Goal: Task Accomplishment & Management: Manage account settings

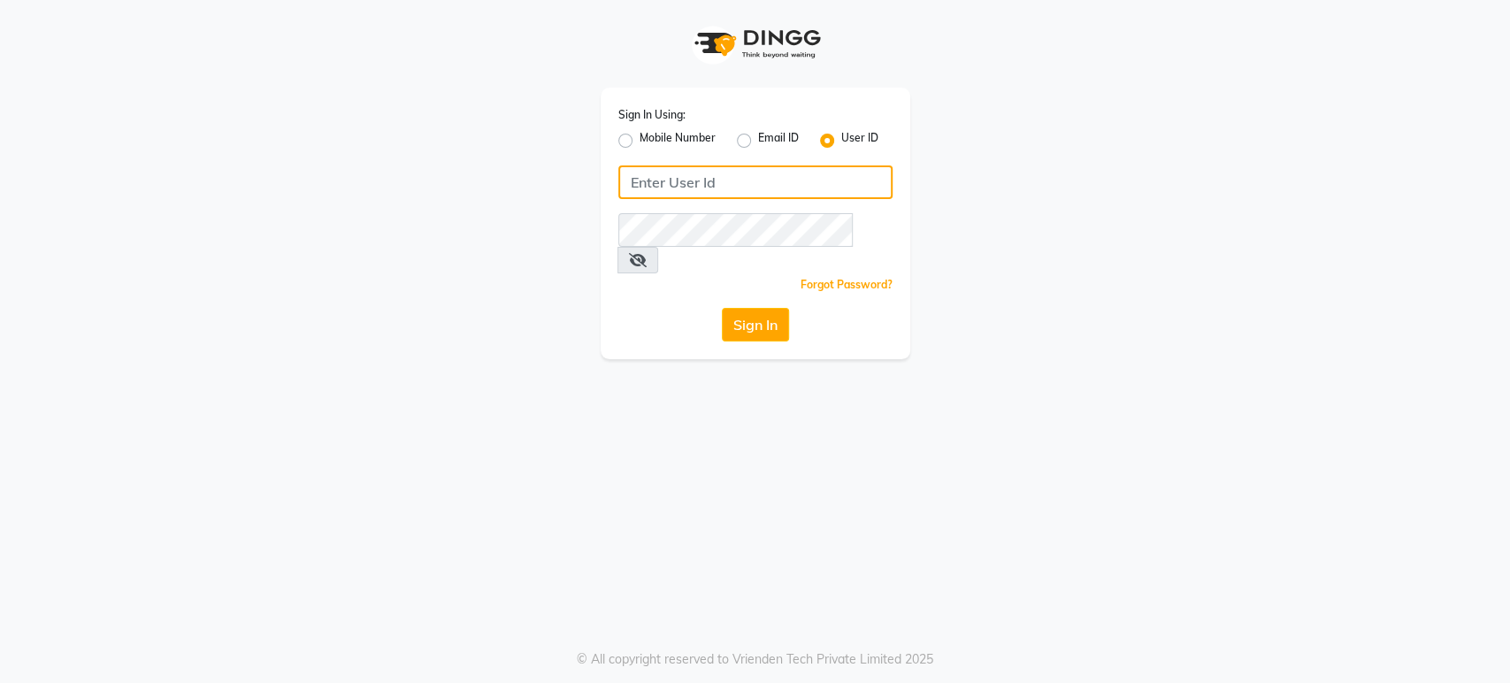
click at [630, 195] on input "Username" at bounding box center [755, 182] width 274 height 34
type input "[PERSON_NAME]"
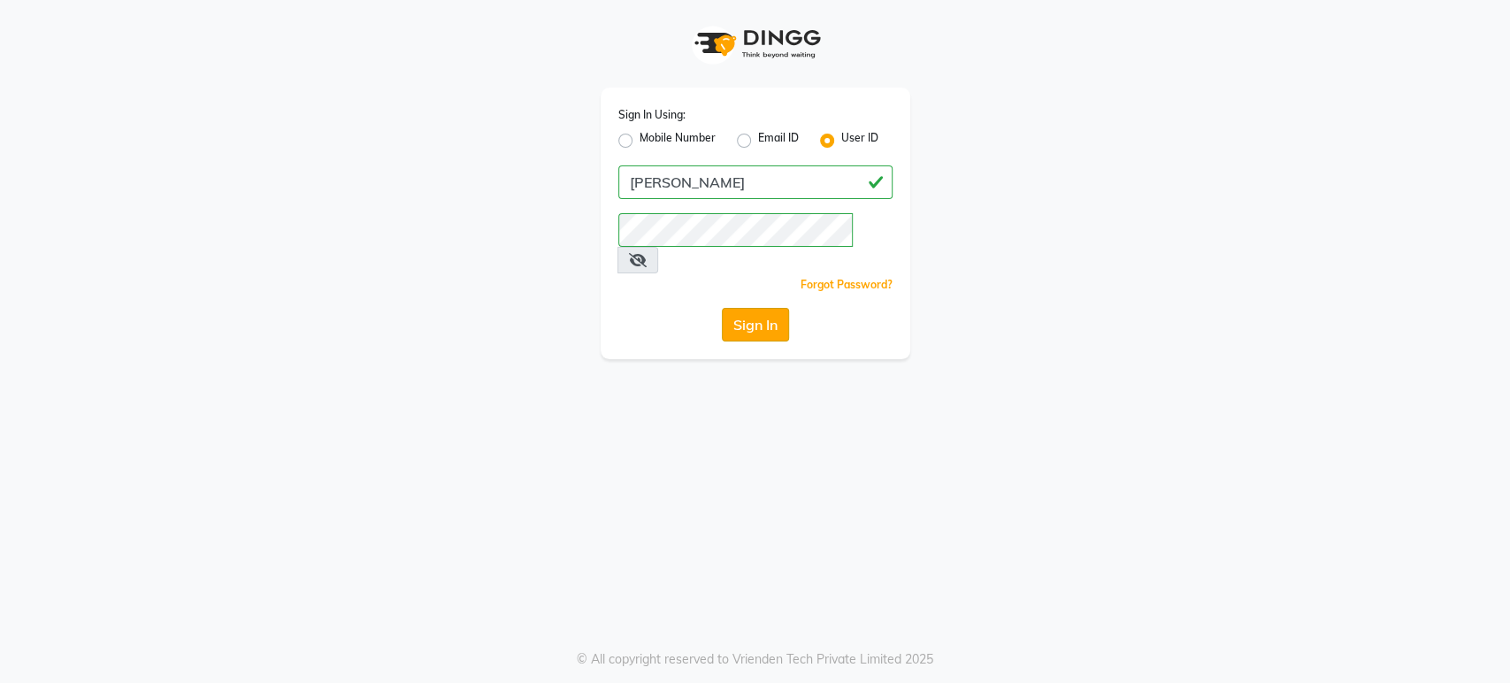
click at [733, 308] on button "Sign In" at bounding box center [755, 325] width 67 height 34
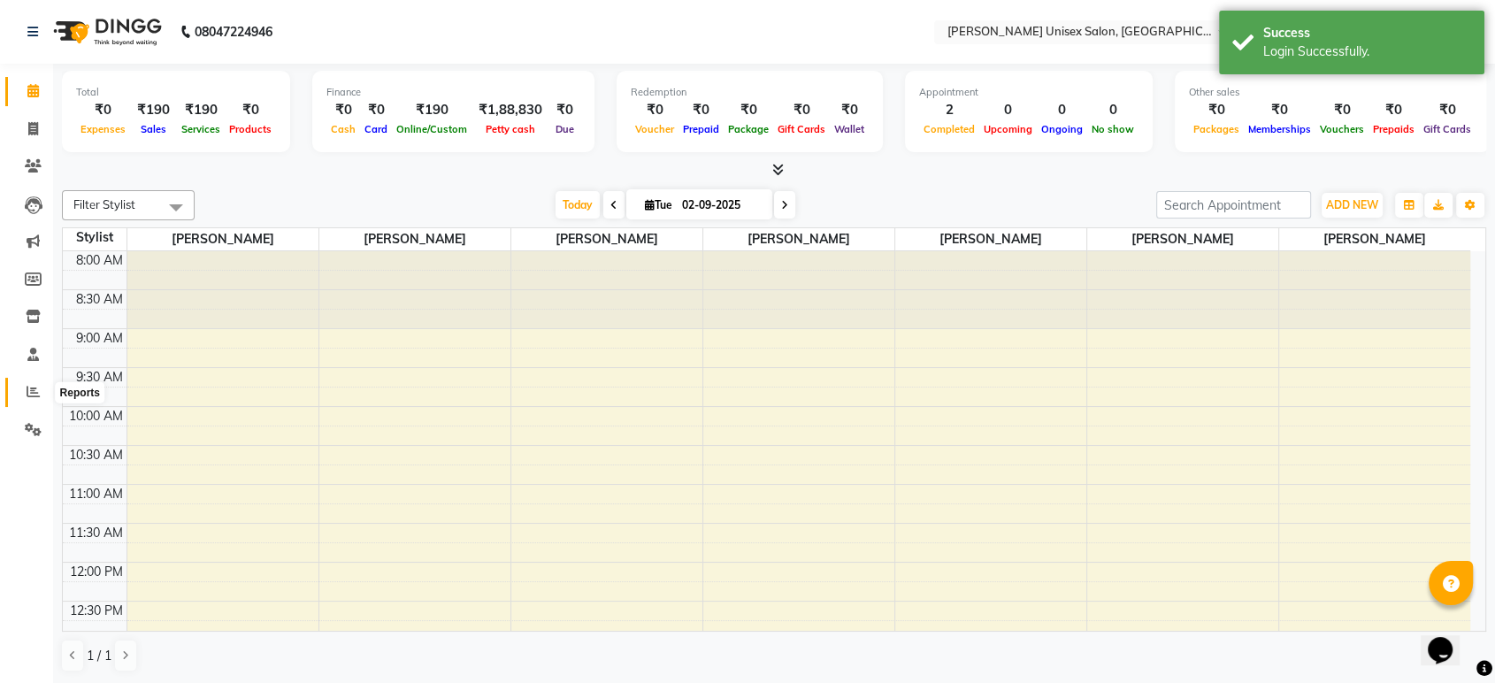
click at [28, 388] on icon at bounding box center [33, 391] width 13 height 13
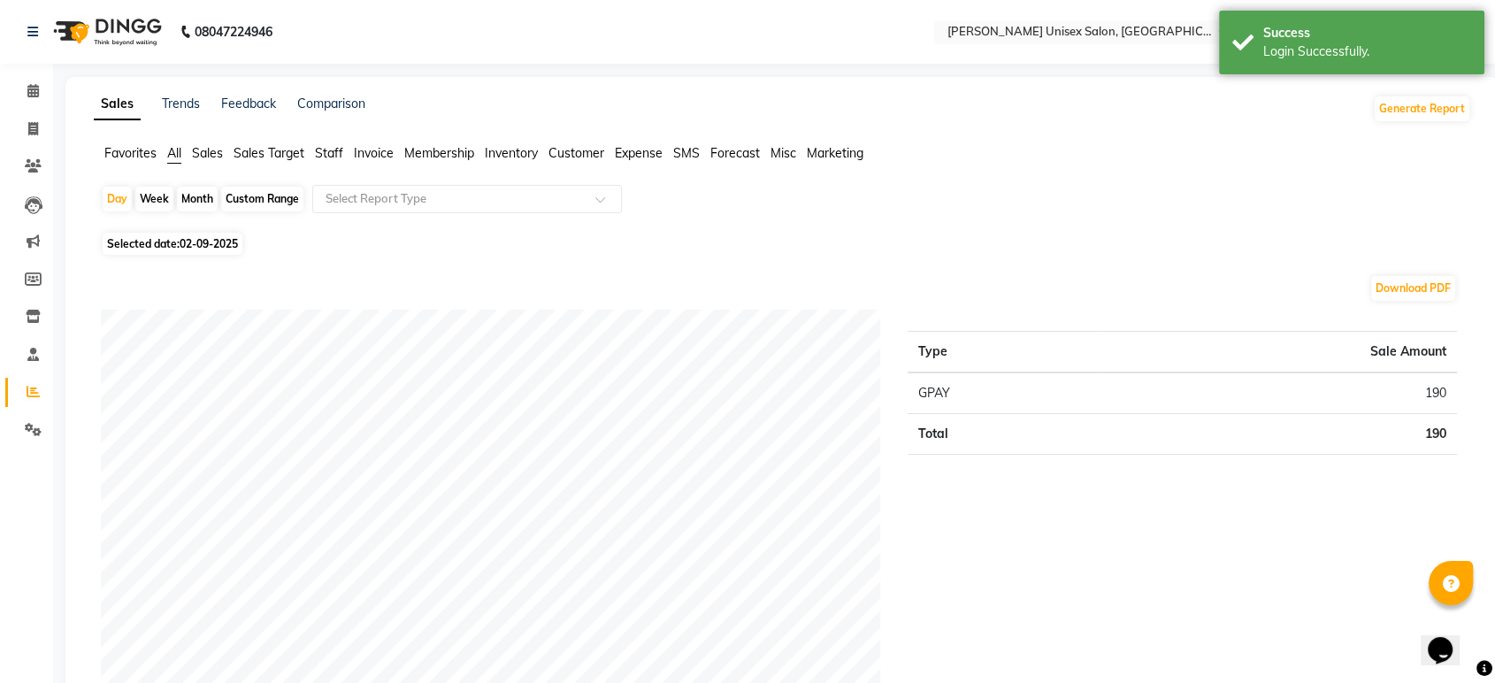
click at [185, 242] on span "02-09-2025" at bounding box center [209, 243] width 58 height 13
select select "9"
select select "2025"
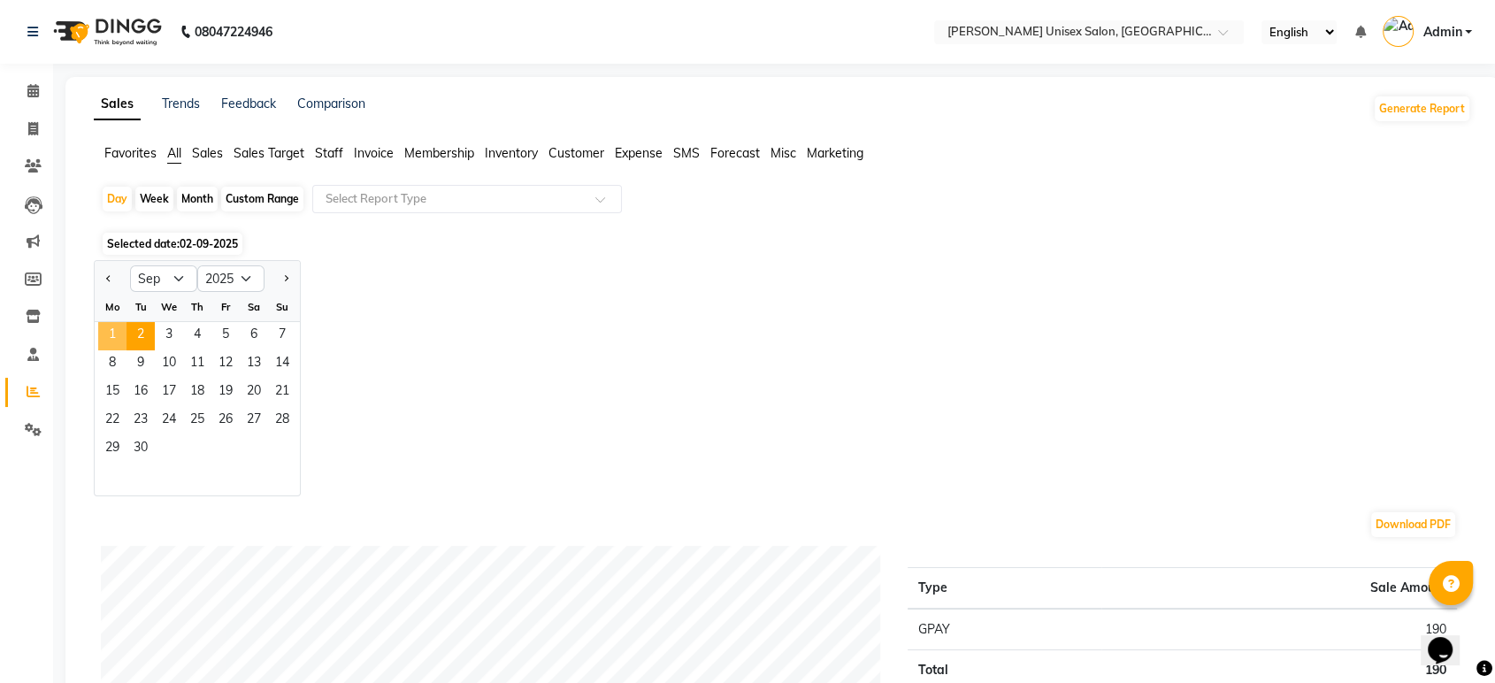
click at [106, 338] on span "1" at bounding box center [112, 336] width 28 height 28
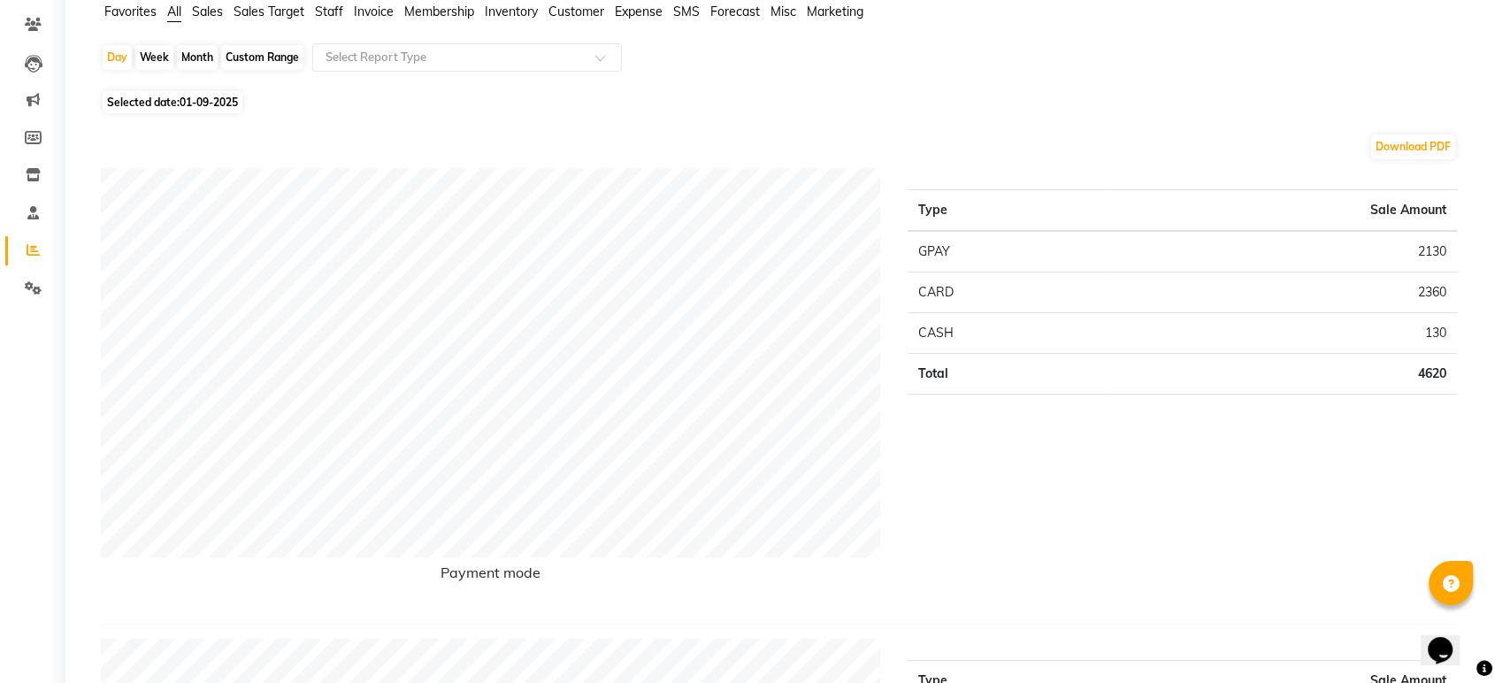
scroll to position [162, 0]
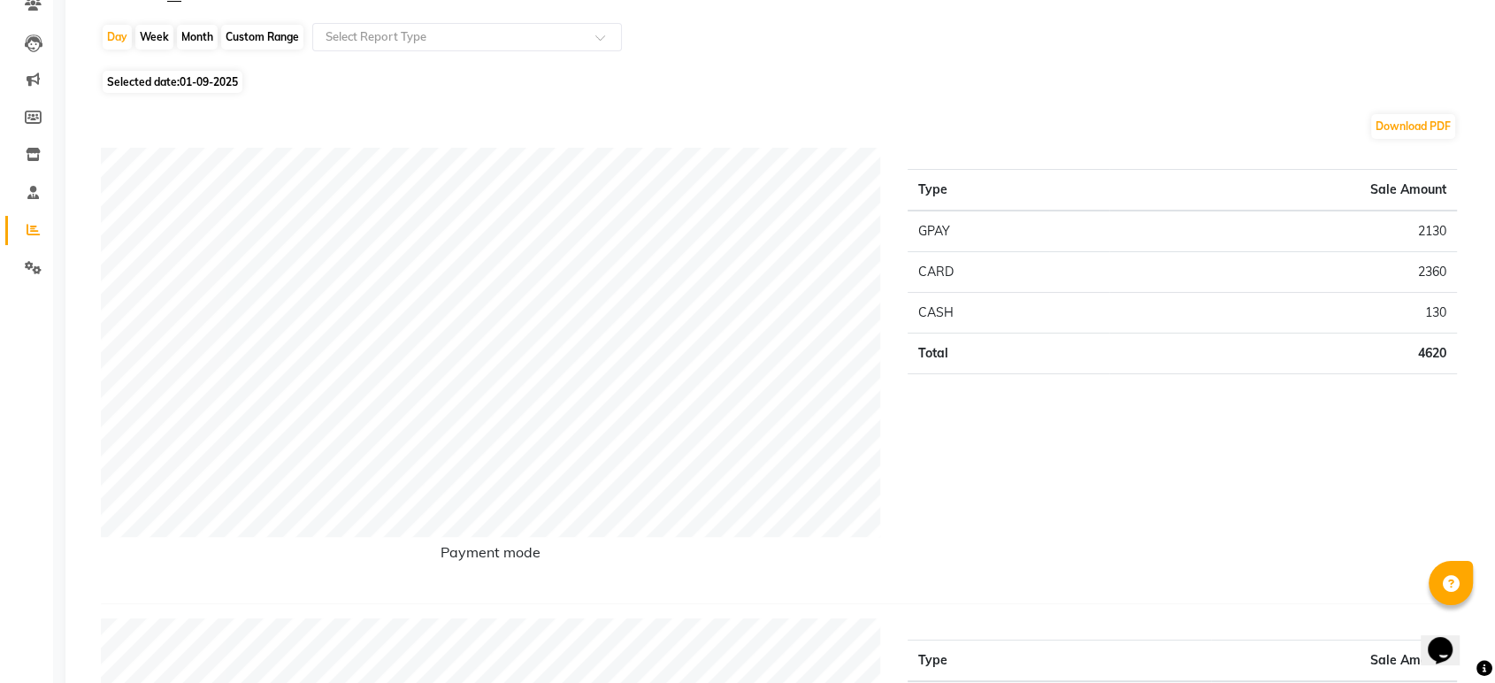
click at [1222, 425] on div "Type Sale Amount GPAY 2130 CARD 2360 CASH 130 Total 4620" at bounding box center [1182, 368] width 576 height 441
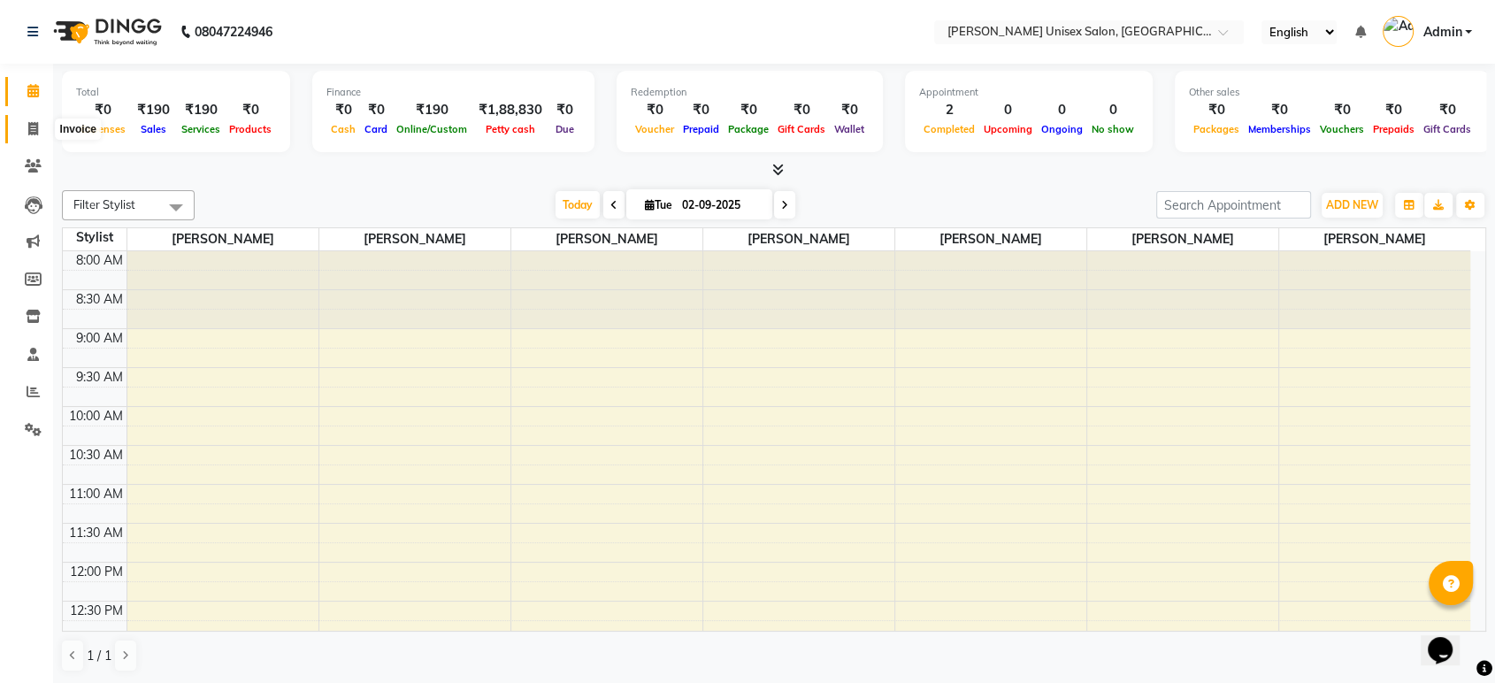
click at [30, 126] on icon at bounding box center [33, 128] width 10 height 13
select select "service"
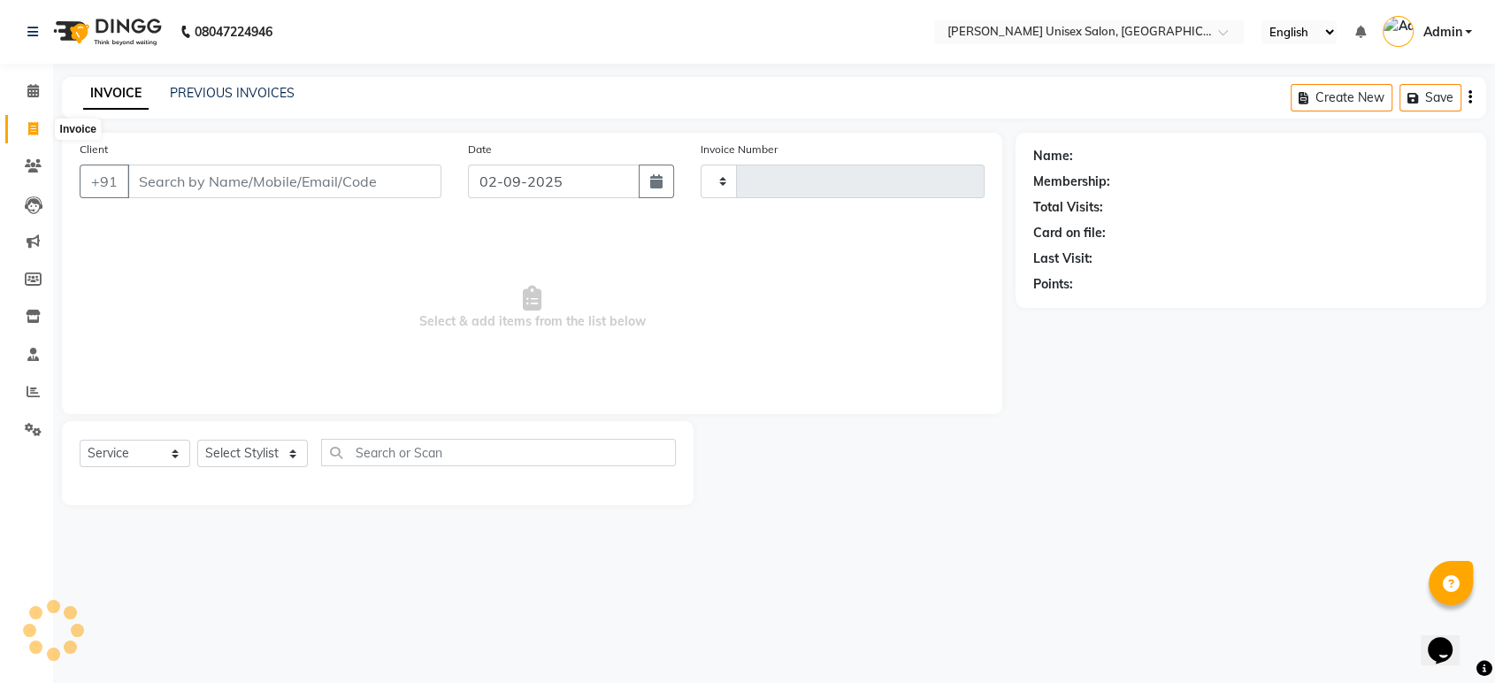
type input "1312"
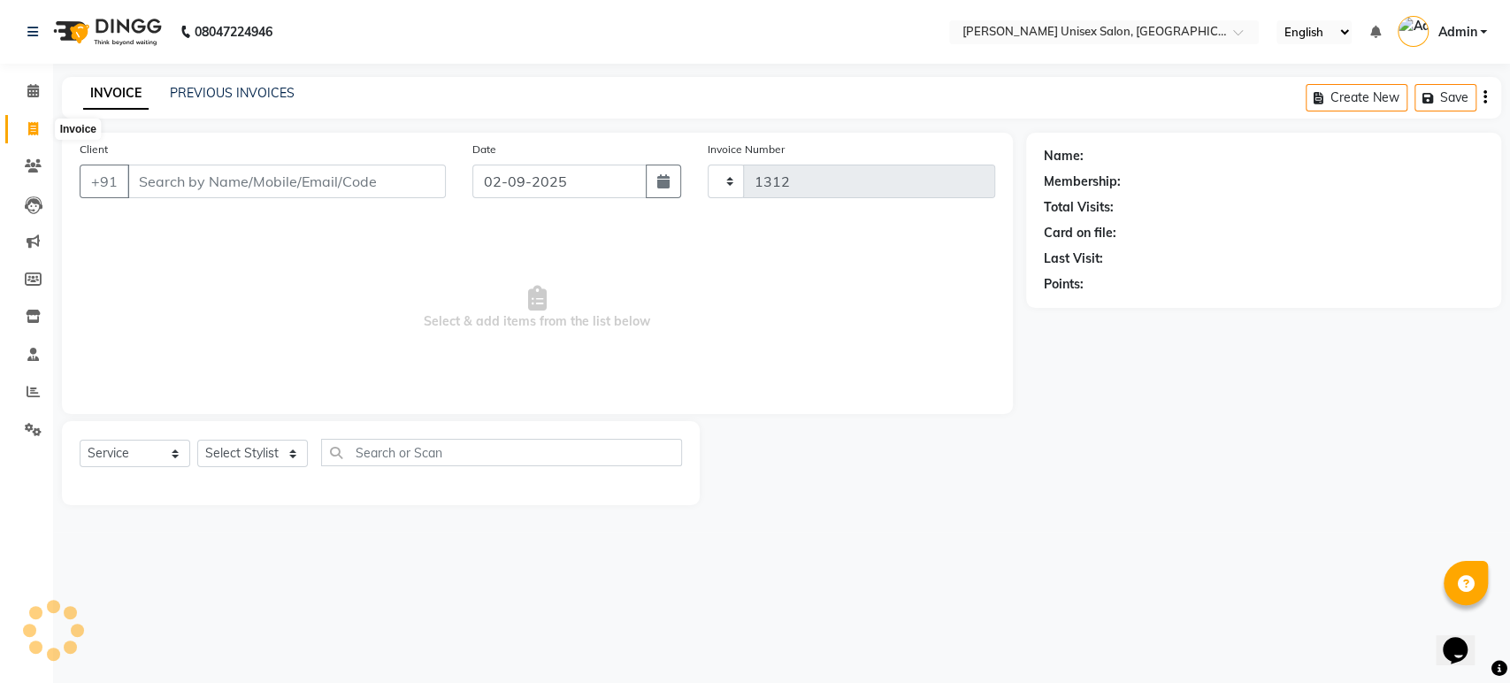
select select "7372"
click at [158, 180] on input "Client" at bounding box center [286, 182] width 318 height 34
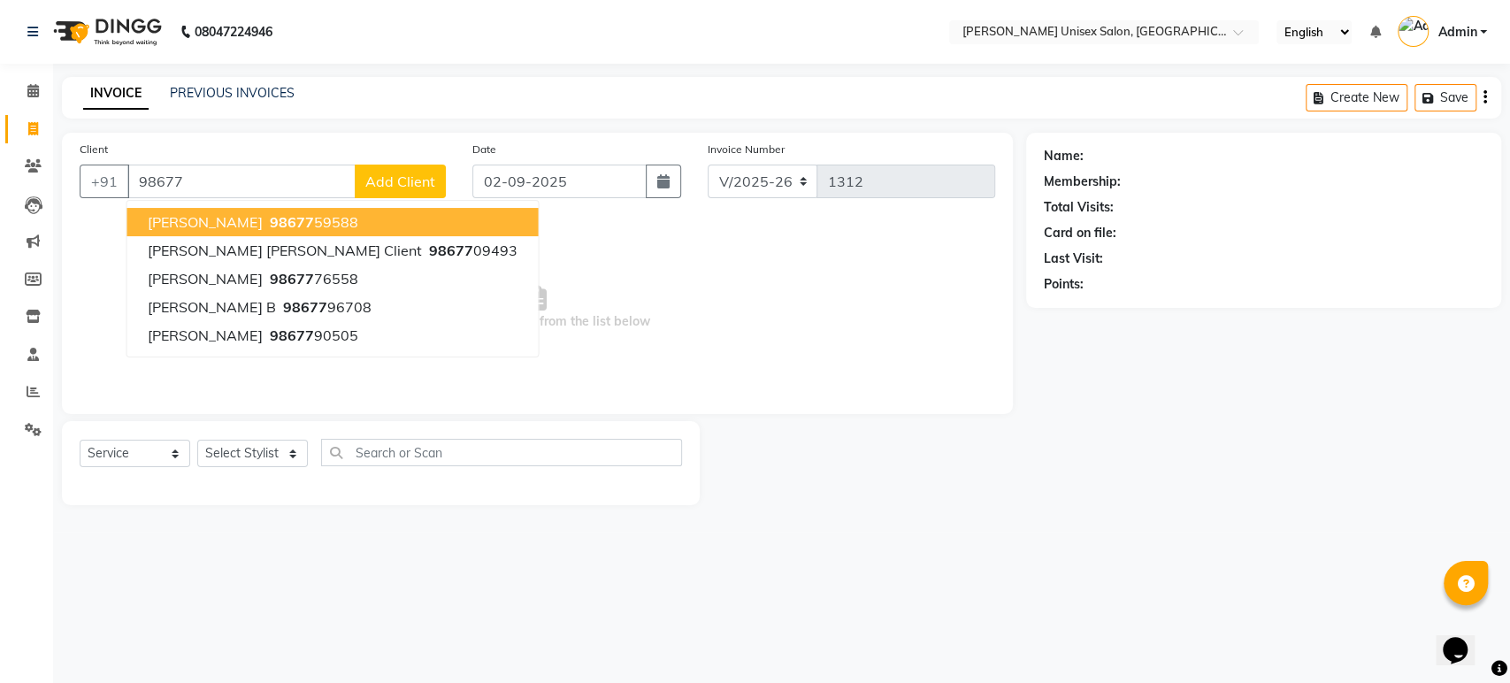
click at [175, 217] on span "BABITA SINGH" at bounding box center [205, 222] width 114 height 18
type input "9867759588"
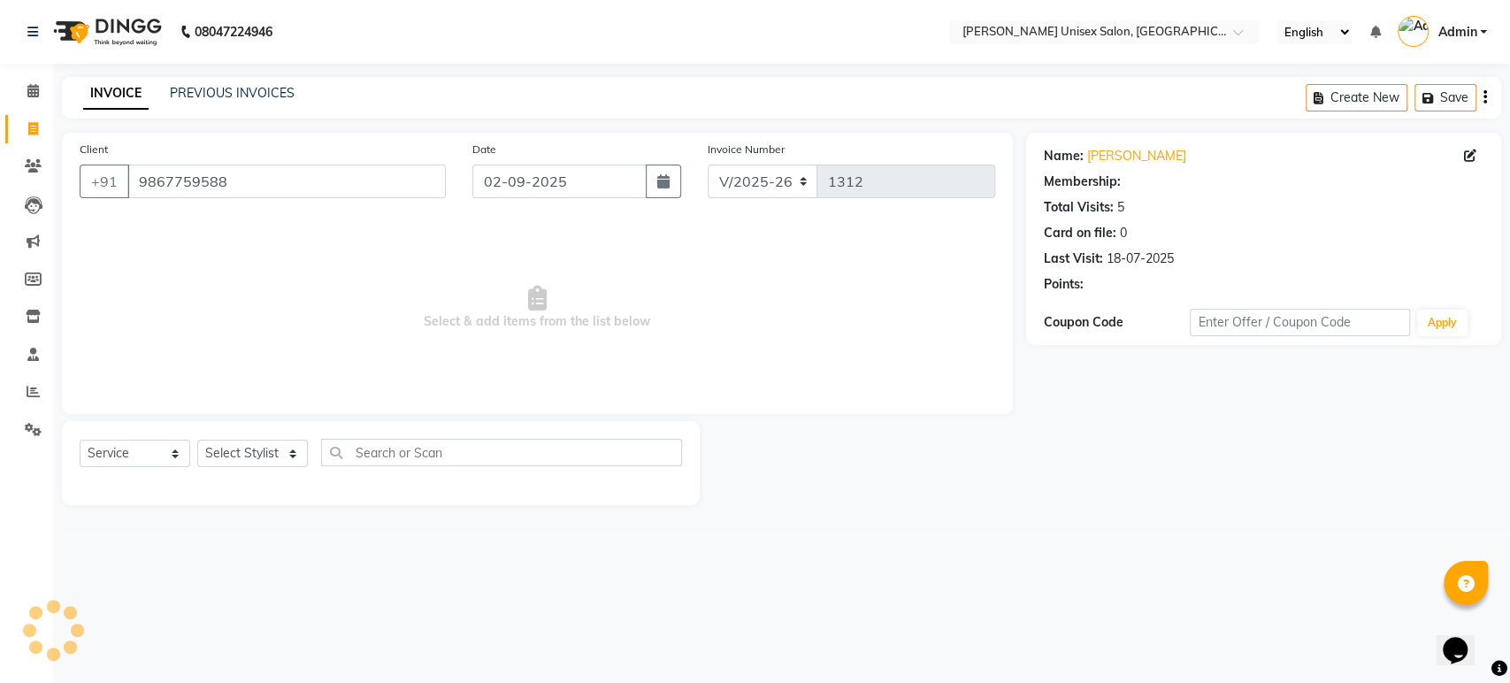
select select "1: Object"
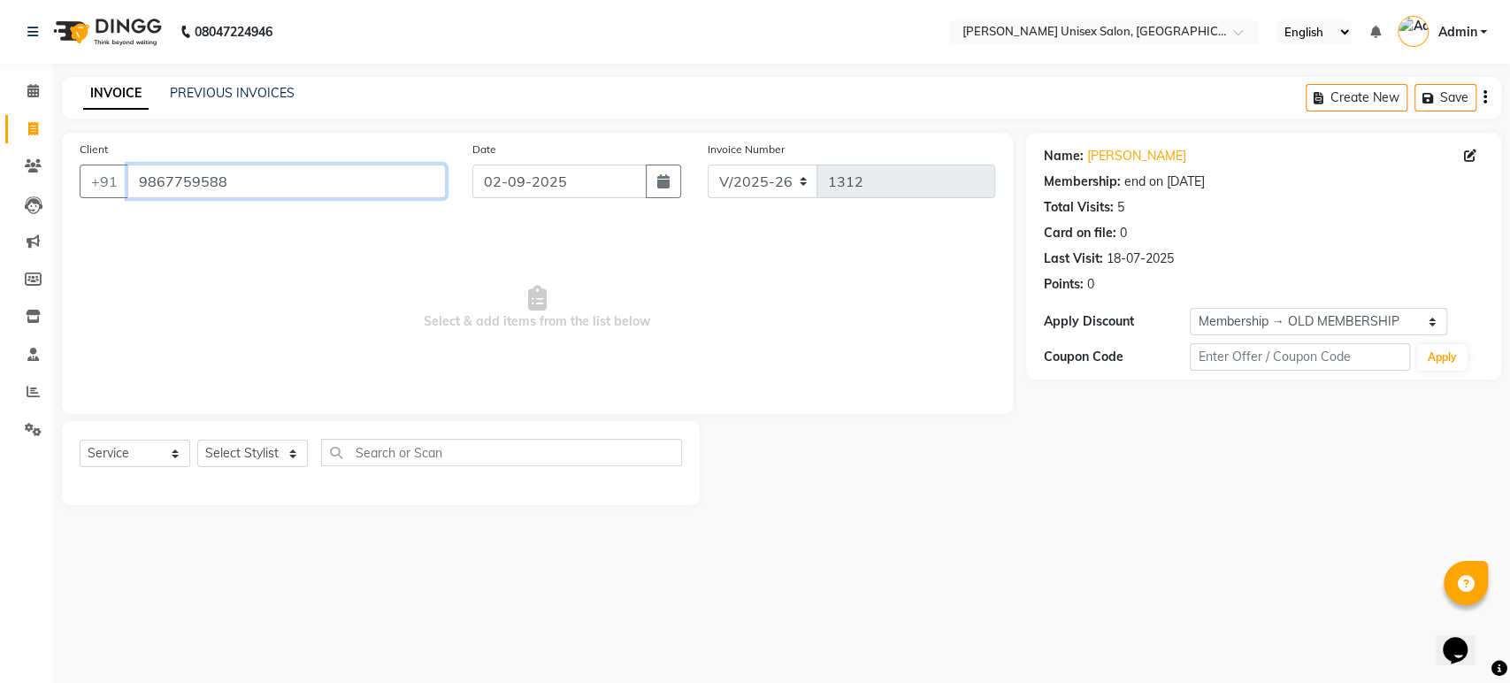
click at [233, 175] on input "9867759588" at bounding box center [286, 182] width 318 height 34
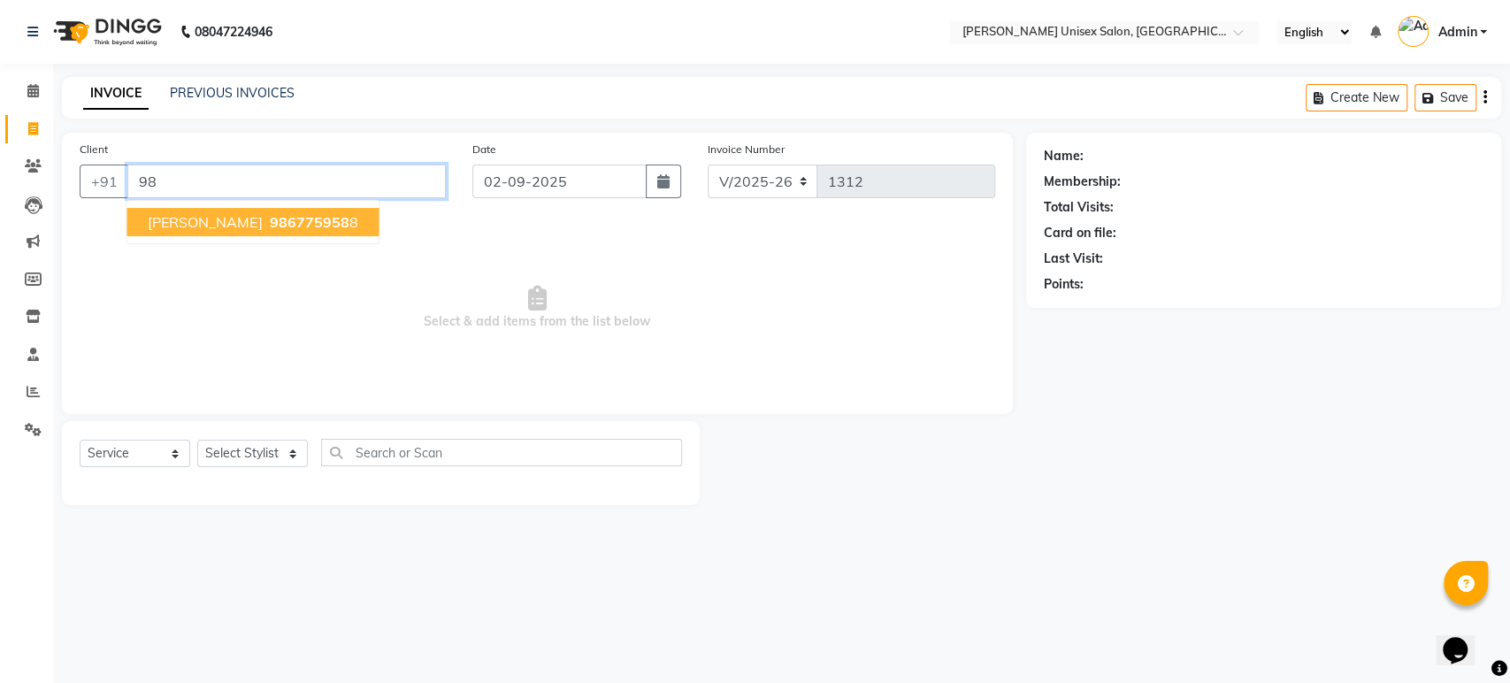
type input "9"
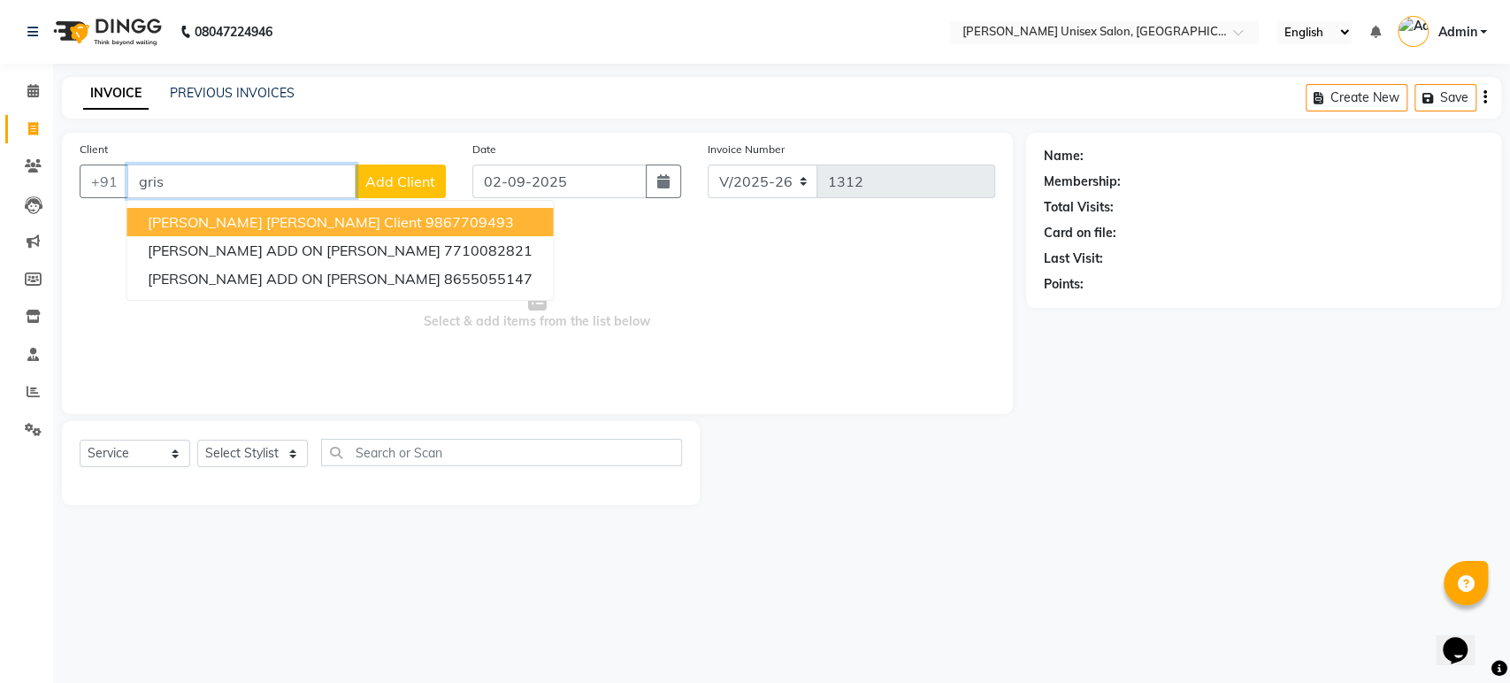
click at [266, 219] on span "grishma ann client" at bounding box center [284, 222] width 273 height 18
type input "9867709493"
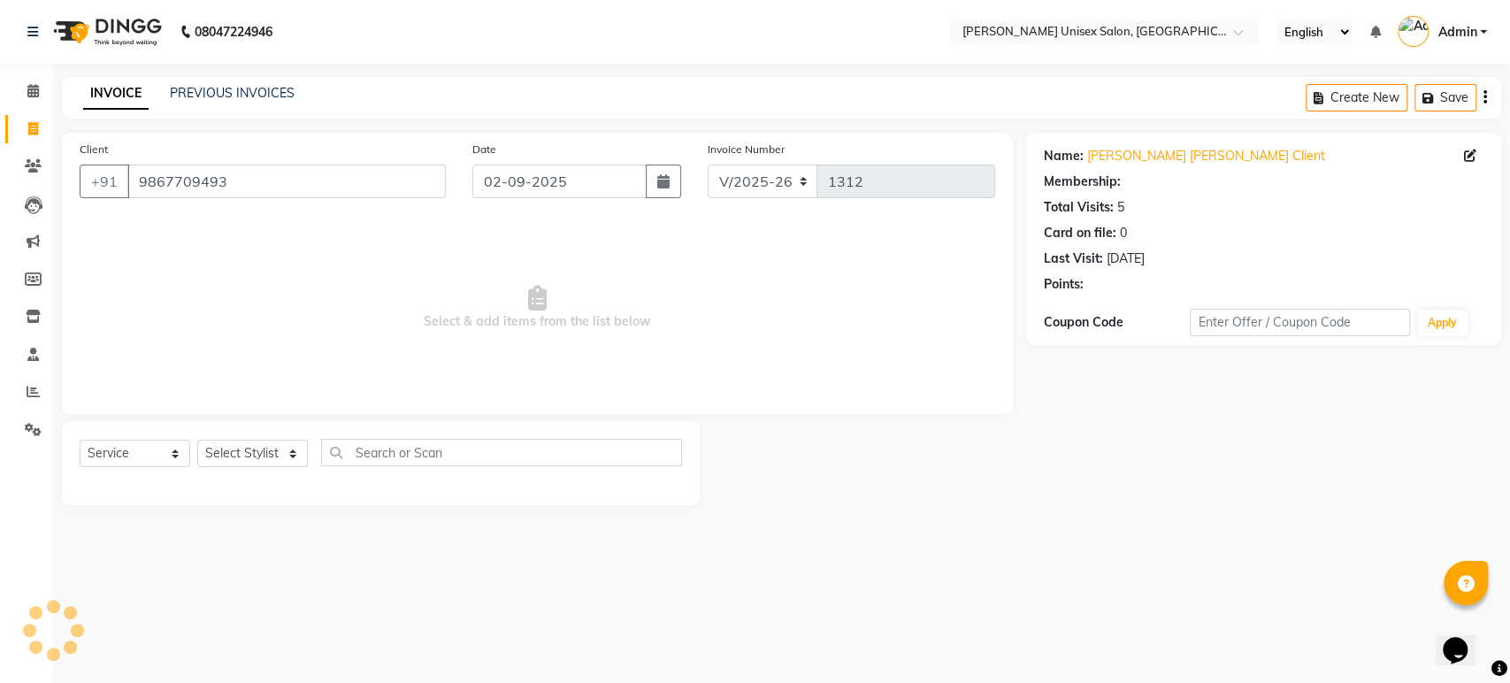
select select "1: Object"
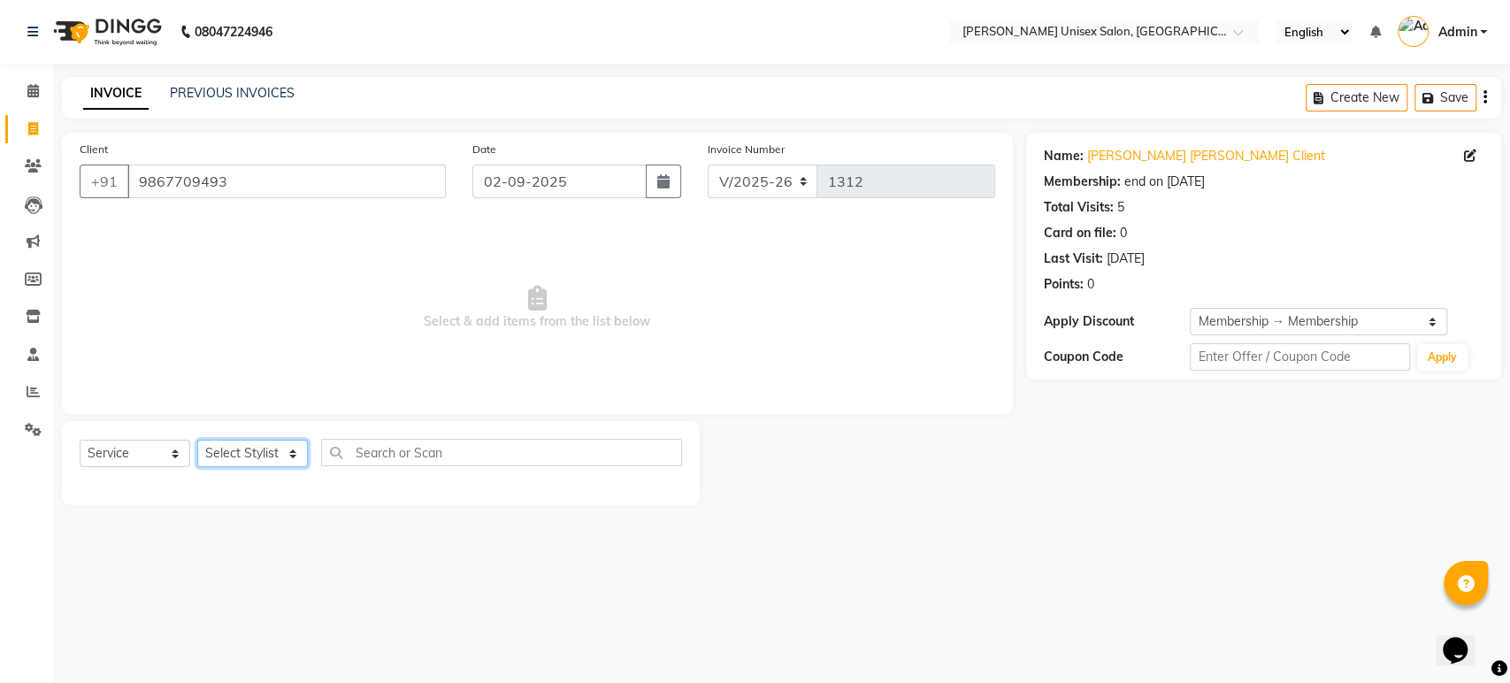
click at [292, 453] on select "Select Stylist Ankita Bagave Kasim salmani Manisha Doshi Pooja Jha RAHUL AHANKA…" at bounding box center [252, 453] width 111 height 27
select select "64436"
click at [197, 440] on select "Select Stylist Ankita Bagave Kasim salmani Manisha Doshi Pooja Jha RAHUL AHANKA…" at bounding box center [252, 453] width 111 height 27
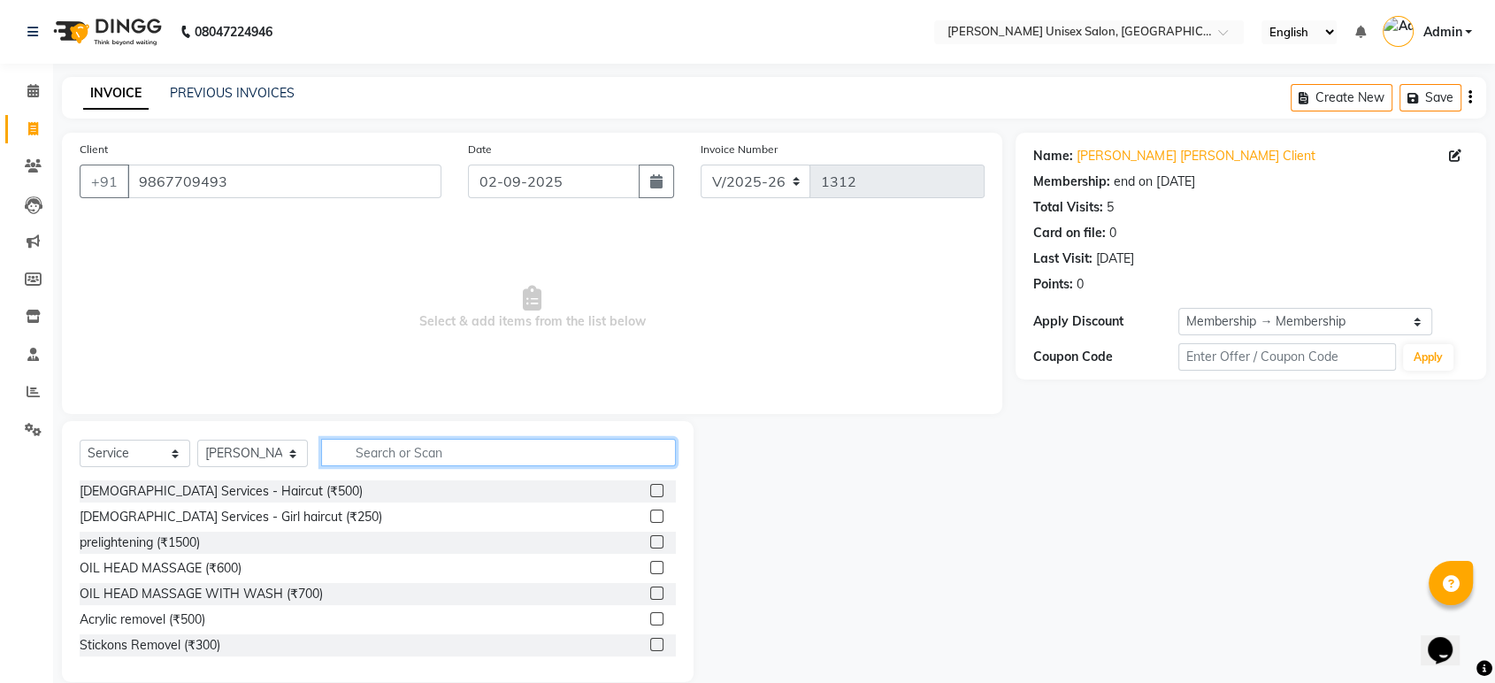
click at [448, 455] on input "text" at bounding box center [498, 452] width 355 height 27
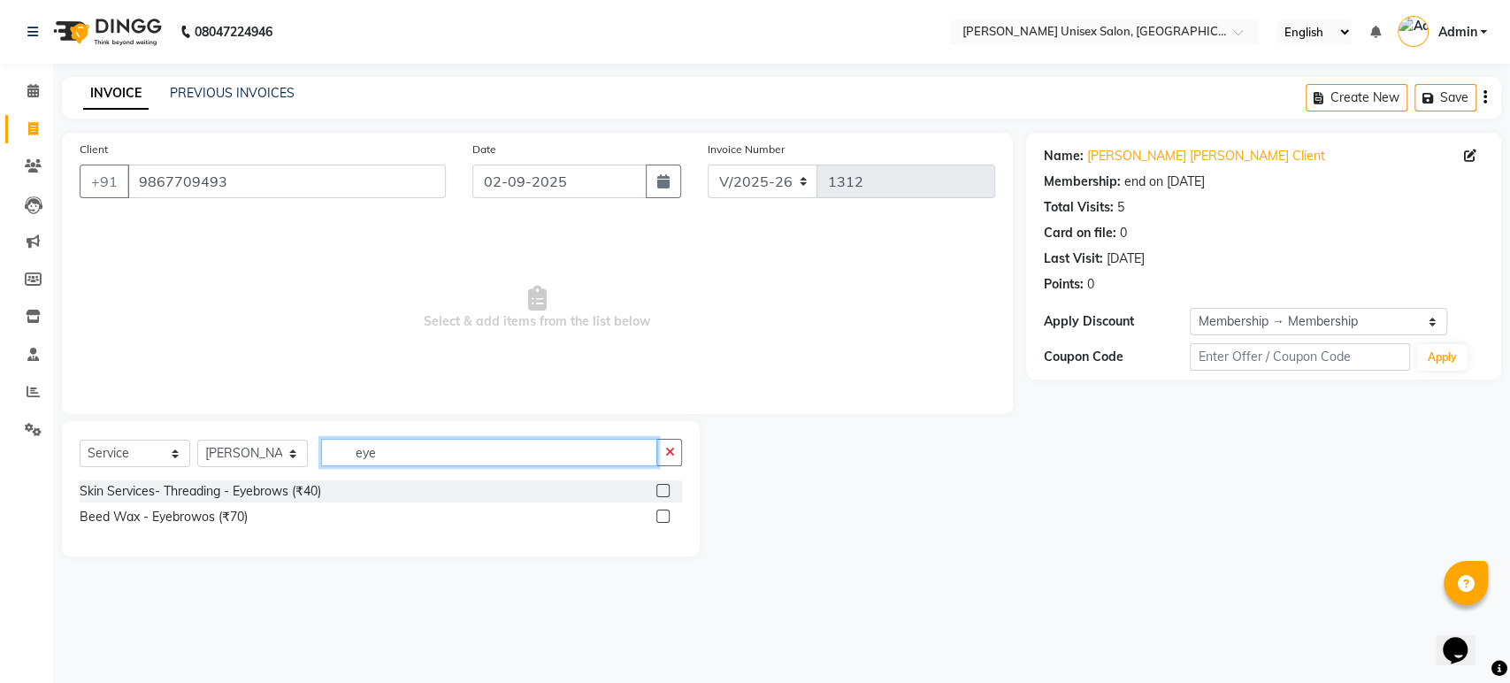
type input "eye"
click at [661, 489] on label at bounding box center [662, 490] width 13 height 13
click at [661, 489] on input "checkbox" at bounding box center [661, 491] width 11 height 11
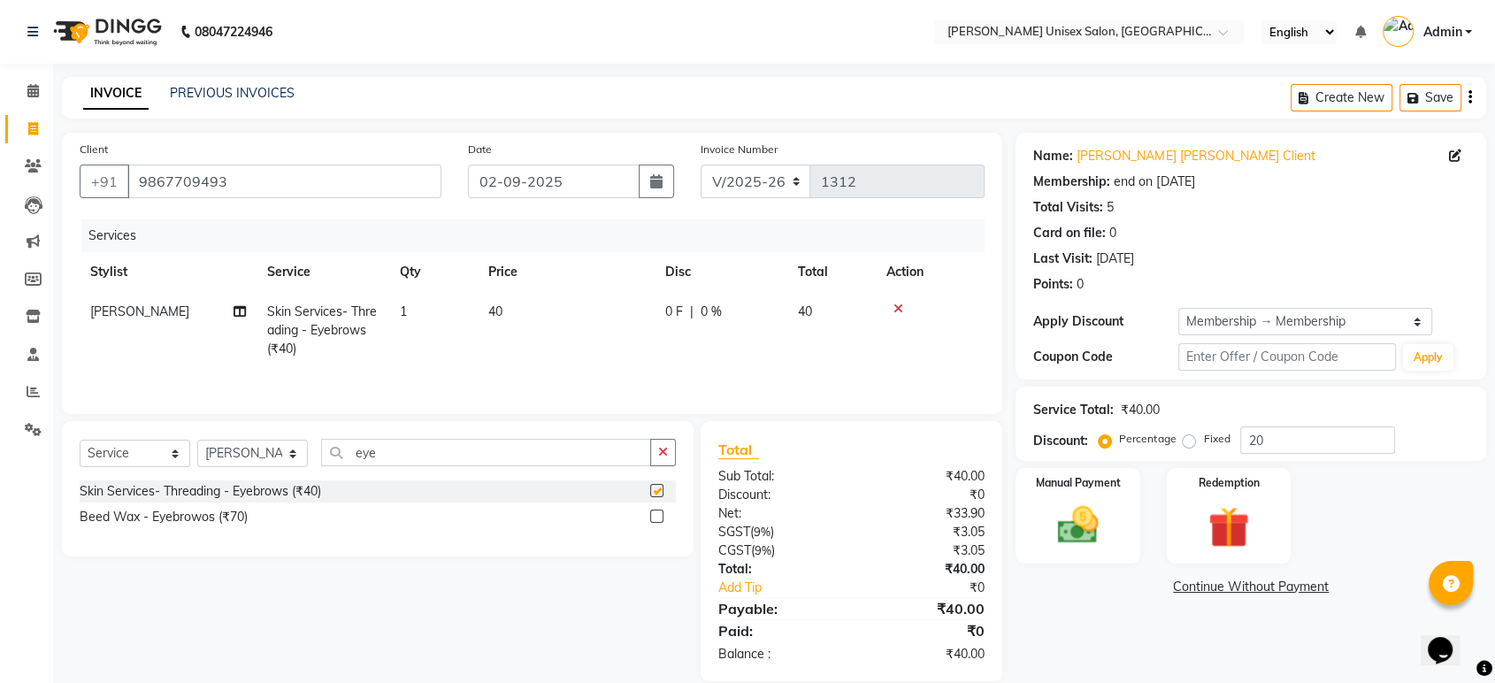
checkbox input "false"
click at [387, 457] on input "eye" at bounding box center [486, 452] width 330 height 27
type input "e"
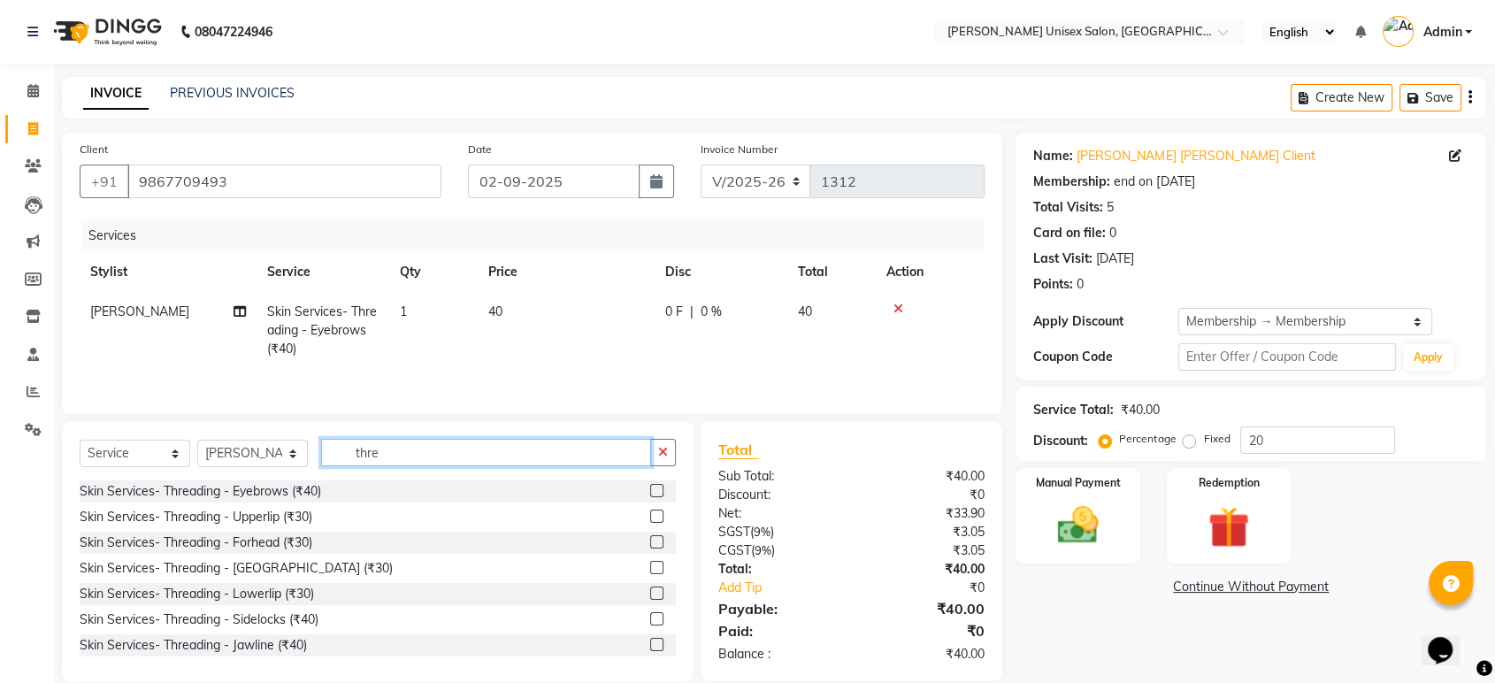
type input "thre"
click at [650, 514] on label at bounding box center [656, 516] width 13 height 13
click at [650, 514] on input "checkbox" at bounding box center [655, 516] width 11 height 11
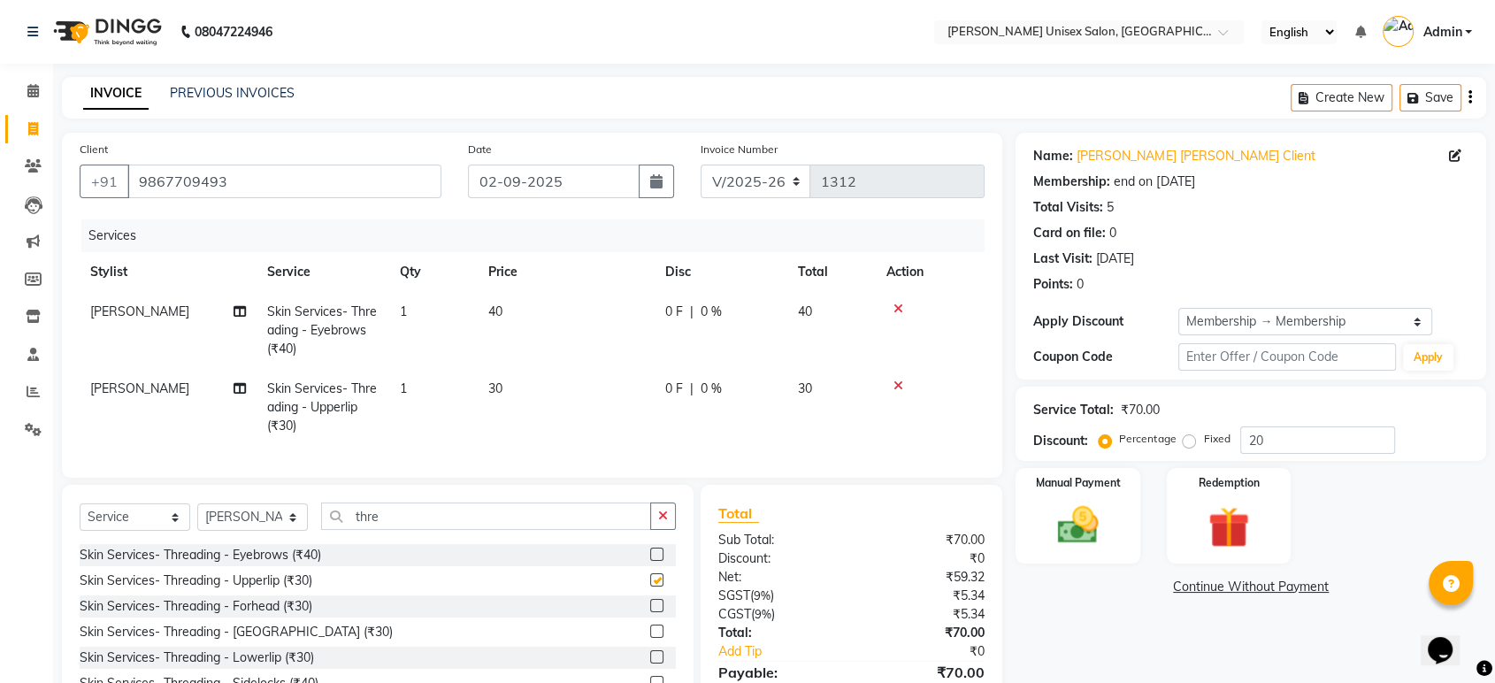
checkbox input "false"
click at [650, 612] on label at bounding box center [656, 605] width 13 height 13
click at [650, 612] on input "checkbox" at bounding box center [655, 606] width 11 height 11
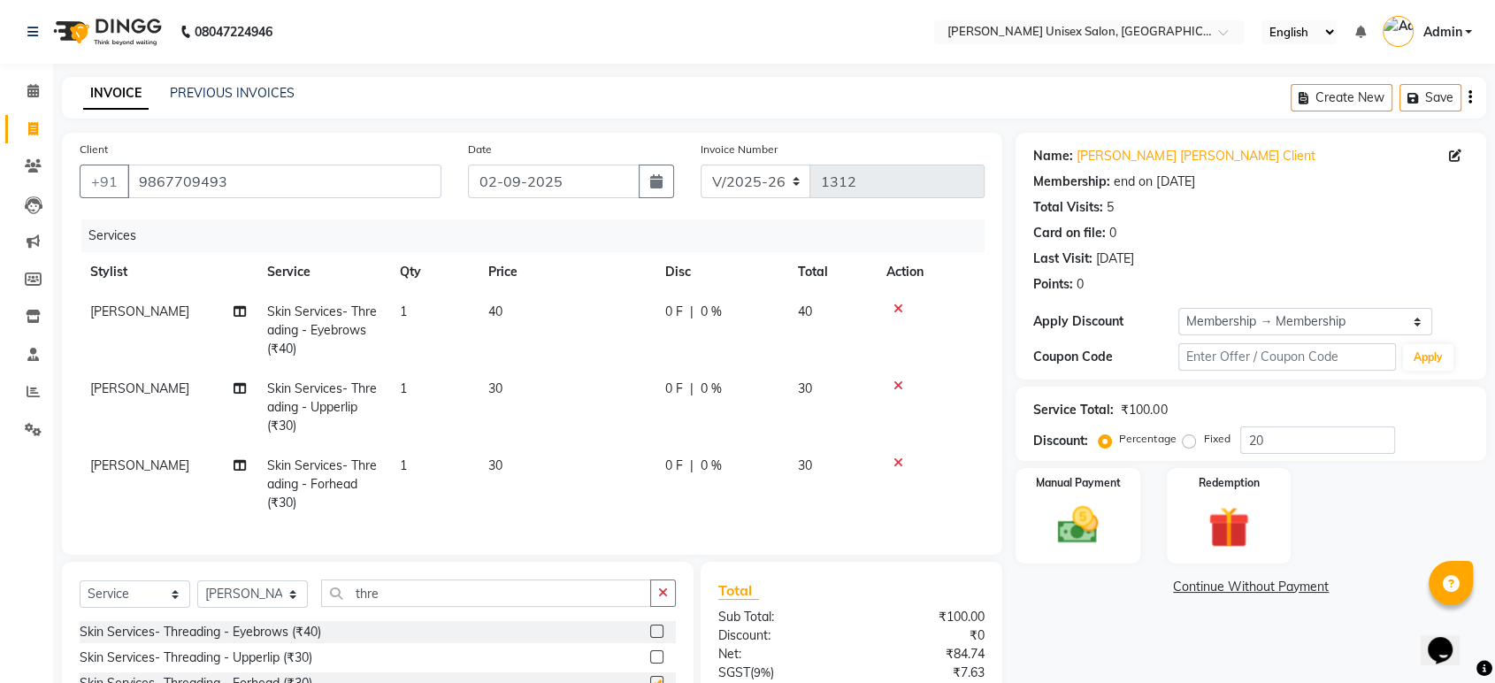
checkbox input "false"
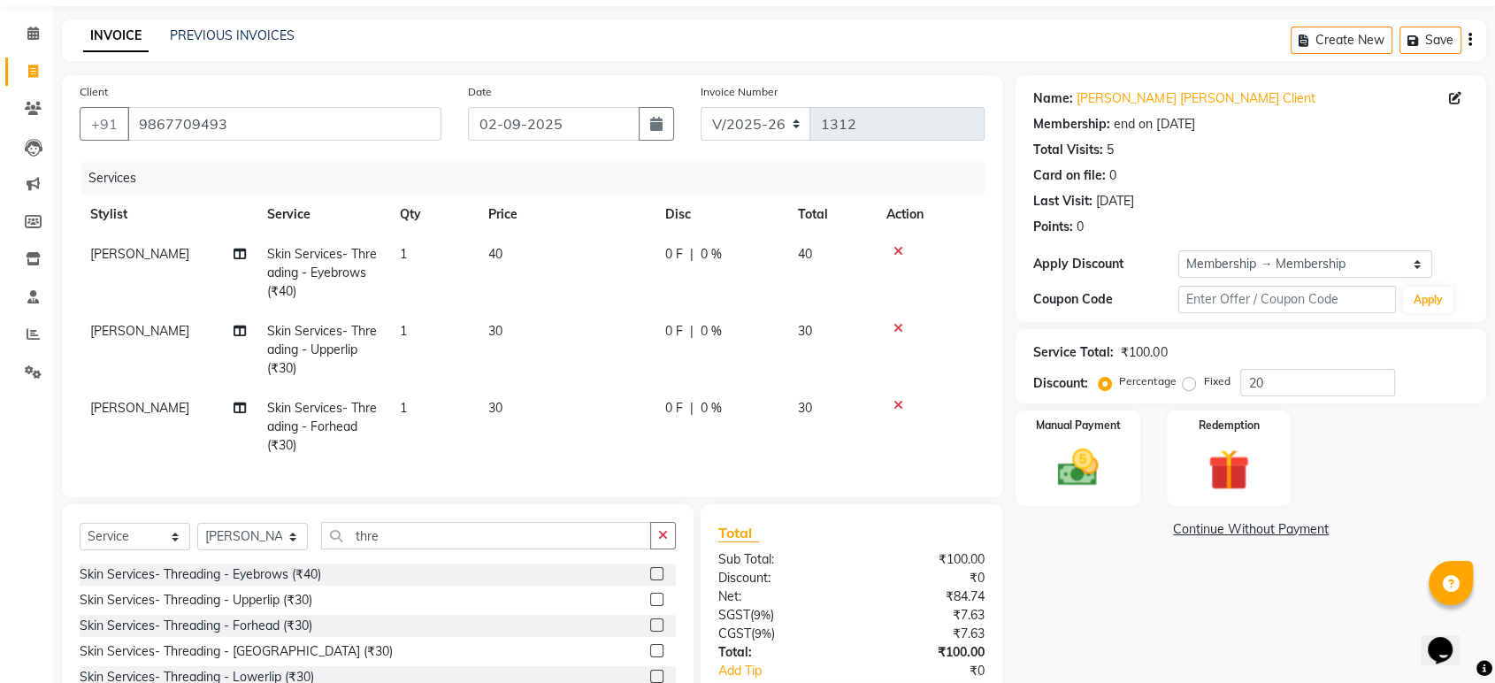
scroll to position [57, 0]
click at [1275, 380] on input "20" at bounding box center [1317, 383] width 155 height 27
type input "2"
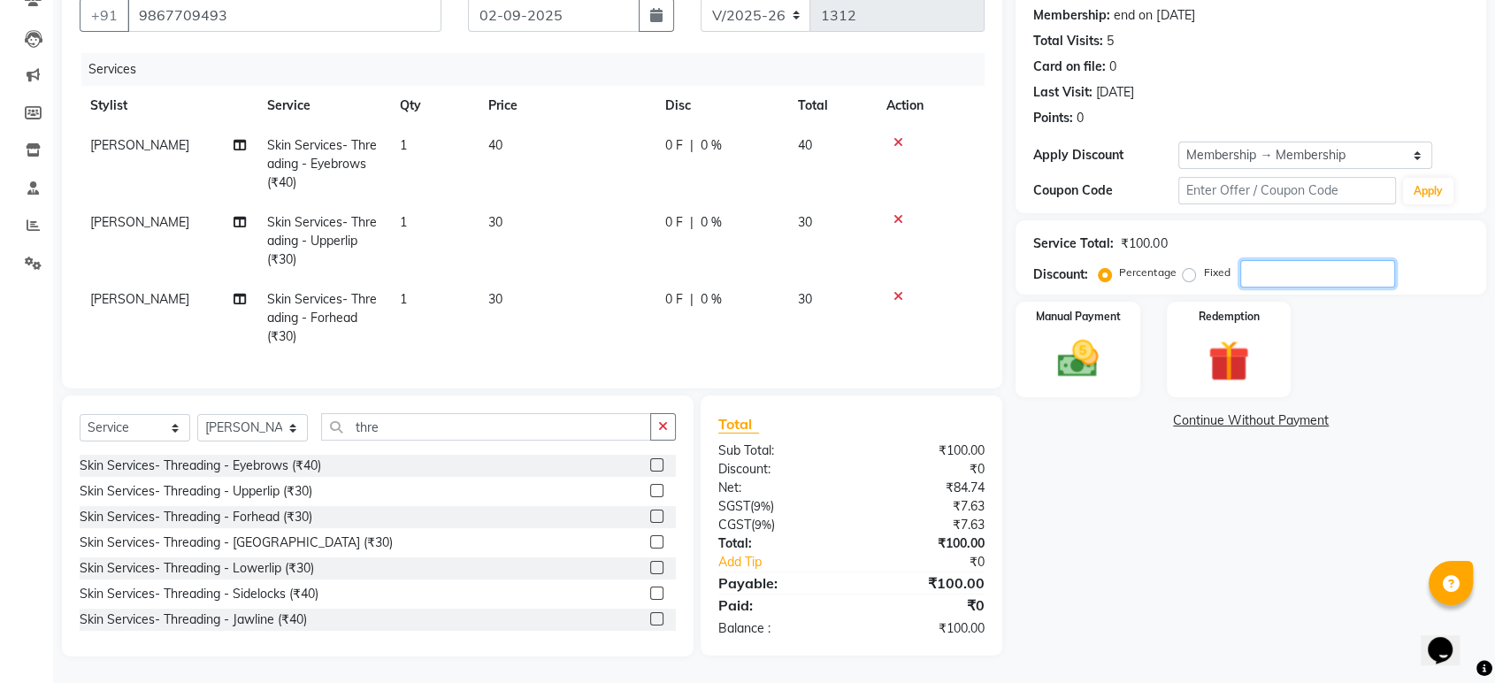
scroll to position [180, 0]
click at [1080, 350] on img at bounding box center [1077, 359] width 69 height 50
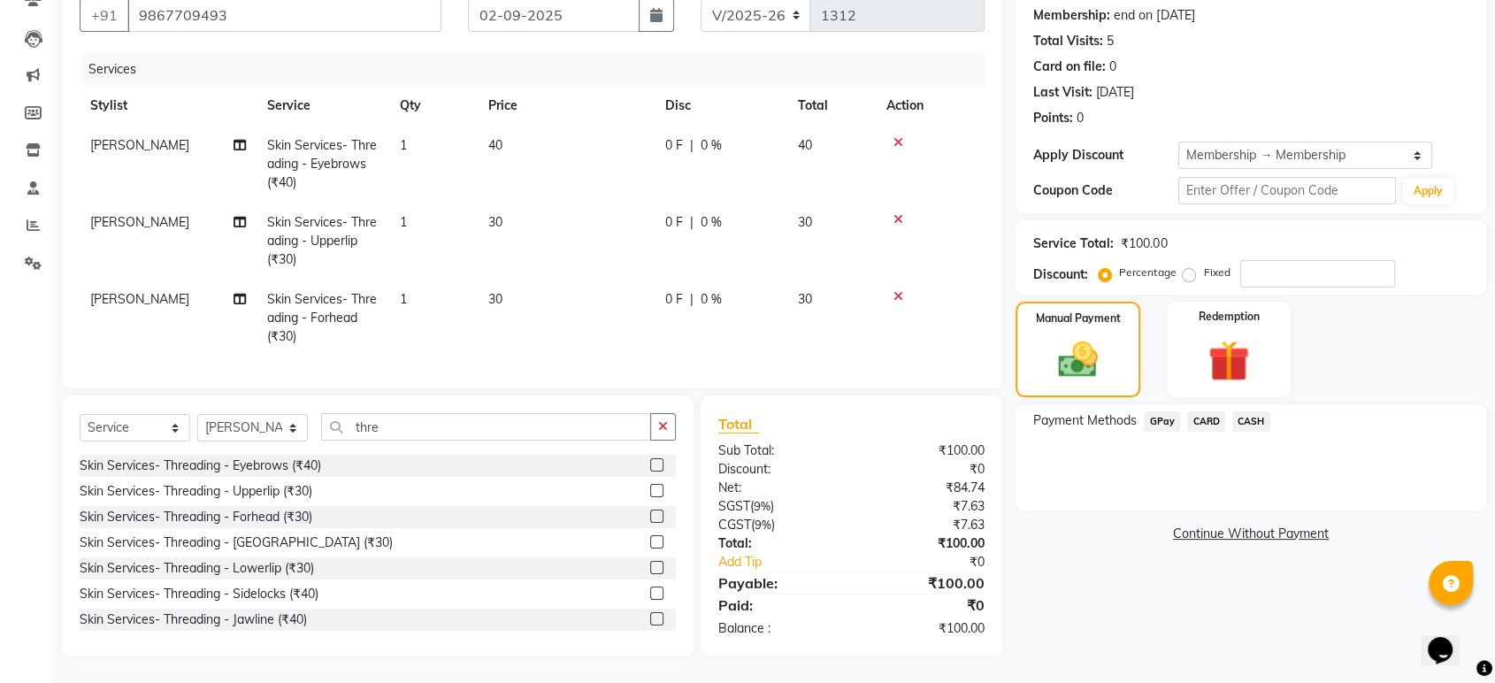
click at [1156, 411] on span "GPay" at bounding box center [1162, 421] width 36 height 20
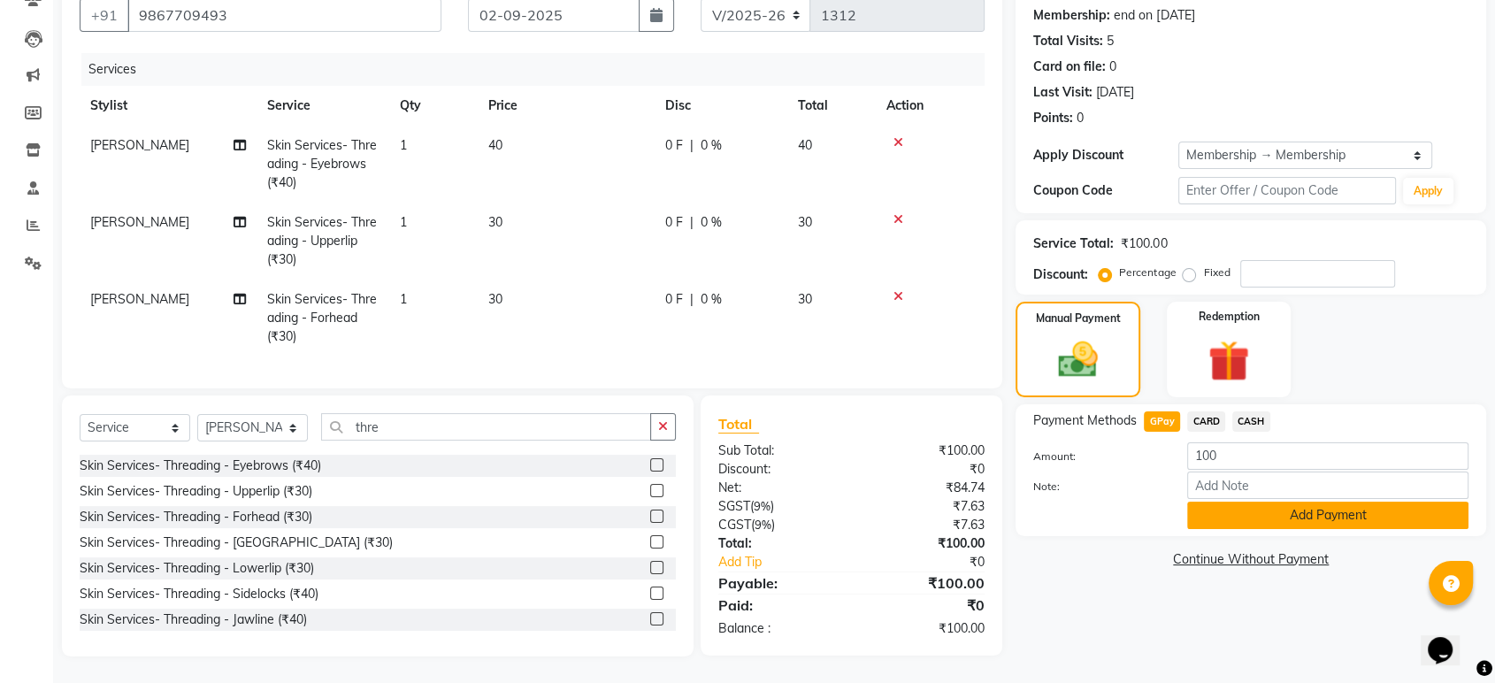
click at [1276, 502] on button "Add Payment" at bounding box center [1327, 515] width 281 height 27
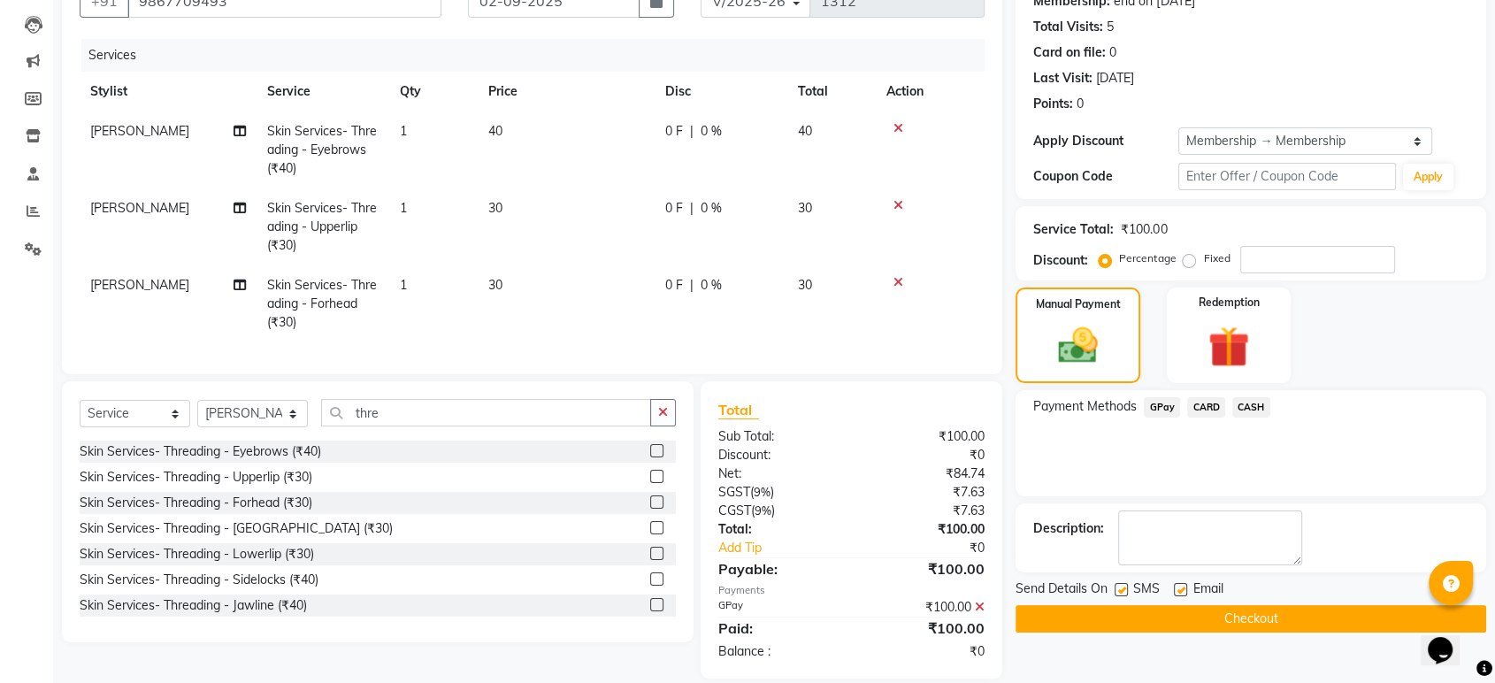
click at [1187, 620] on button "Checkout" at bounding box center [1250, 618] width 471 height 27
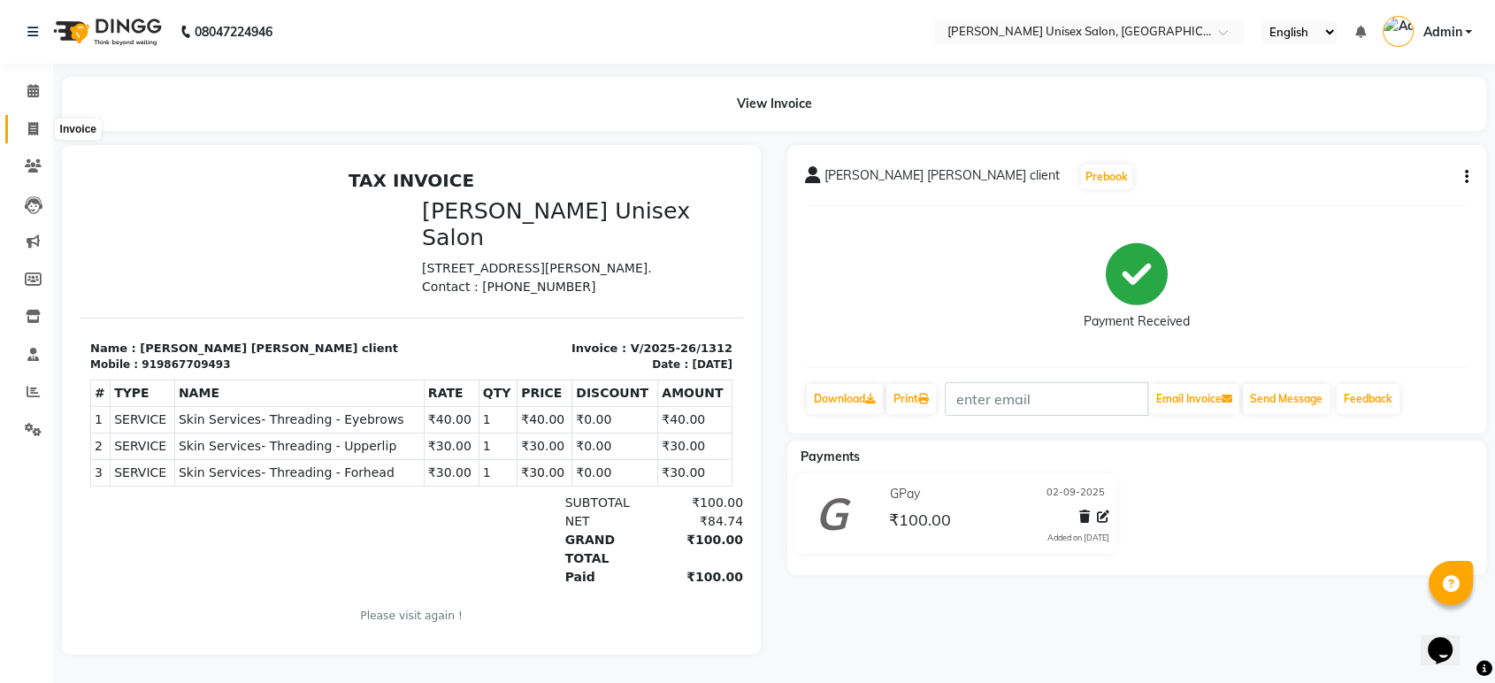
click at [25, 132] on span at bounding box center [33, 129] width 31 height 20
select select "service"
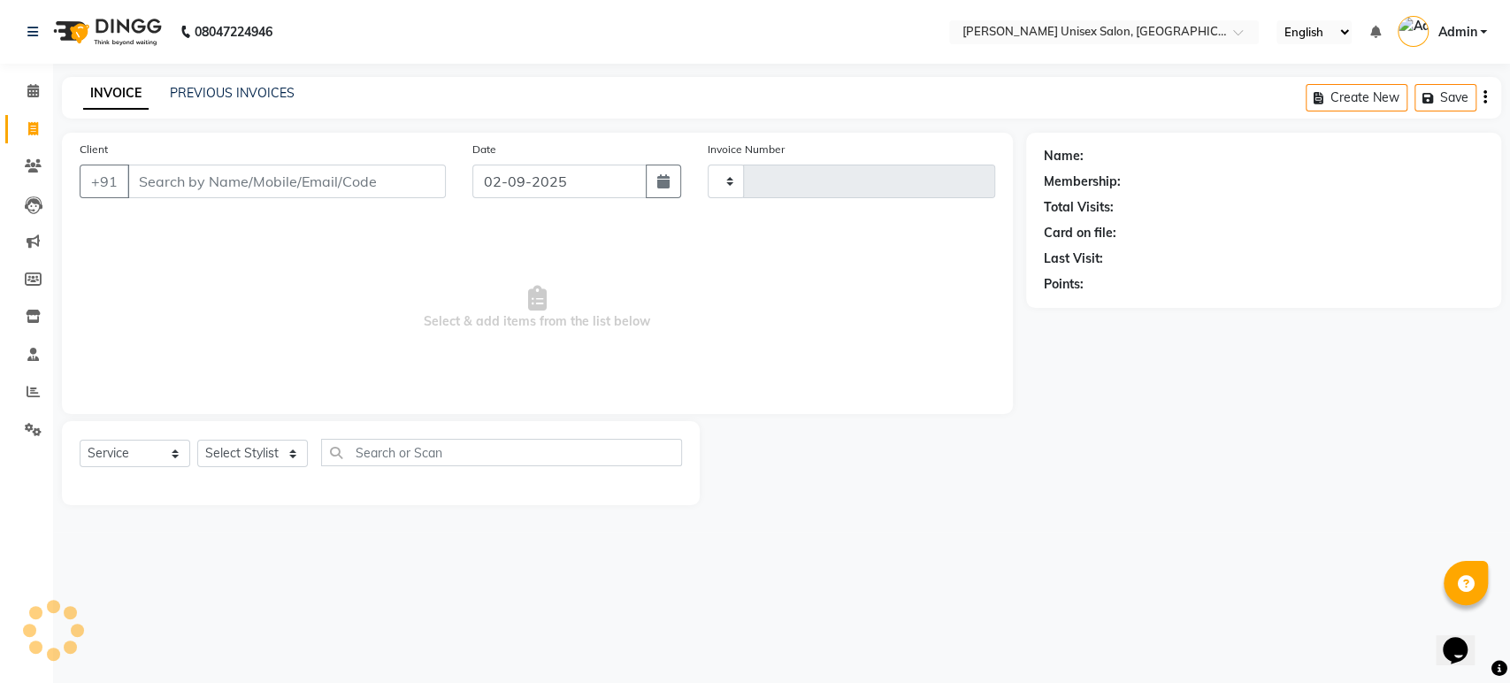
type input "1313"
select select "7372"
click at [143, 177] on input "Client" at bounding box center [286, 182] width 318 height 34
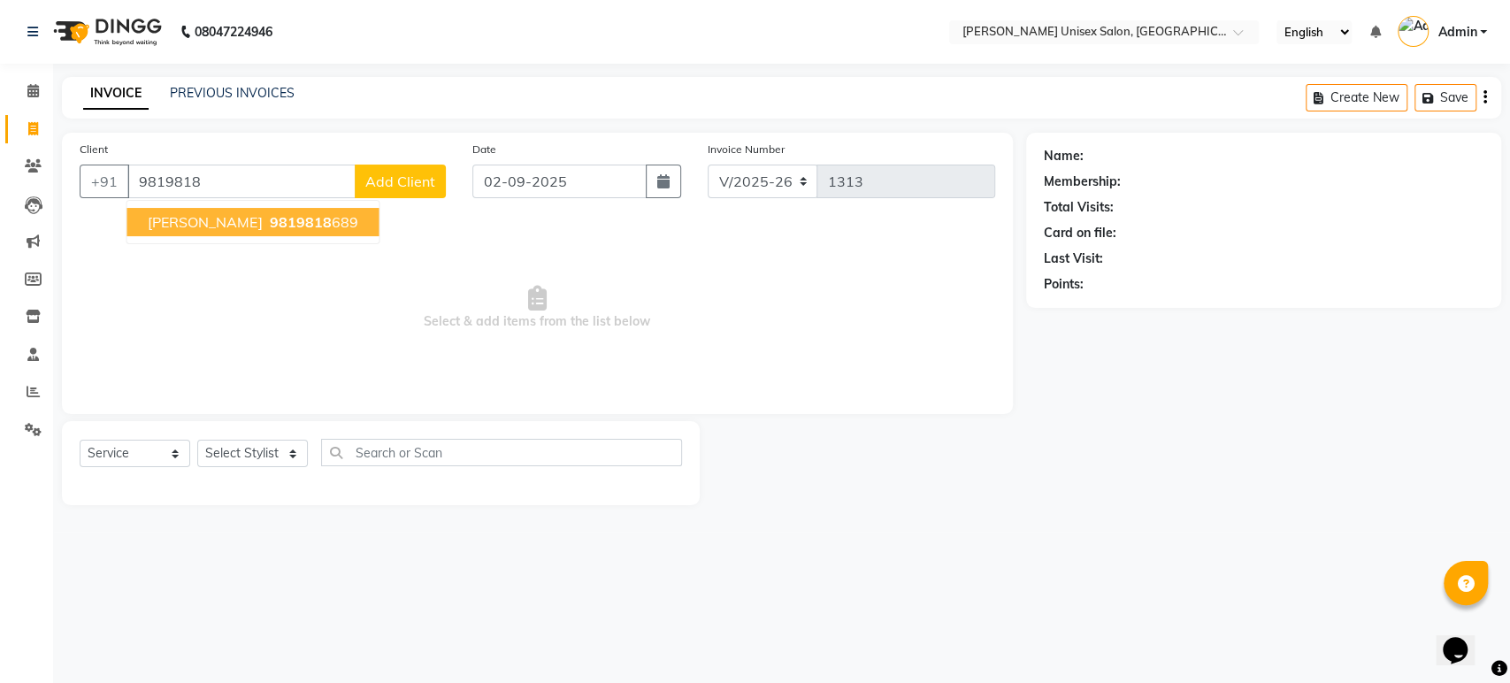
click at [226, 220] on span "PRITI HALDANKAR" at bounding box center [205, 222] width 114 height 18
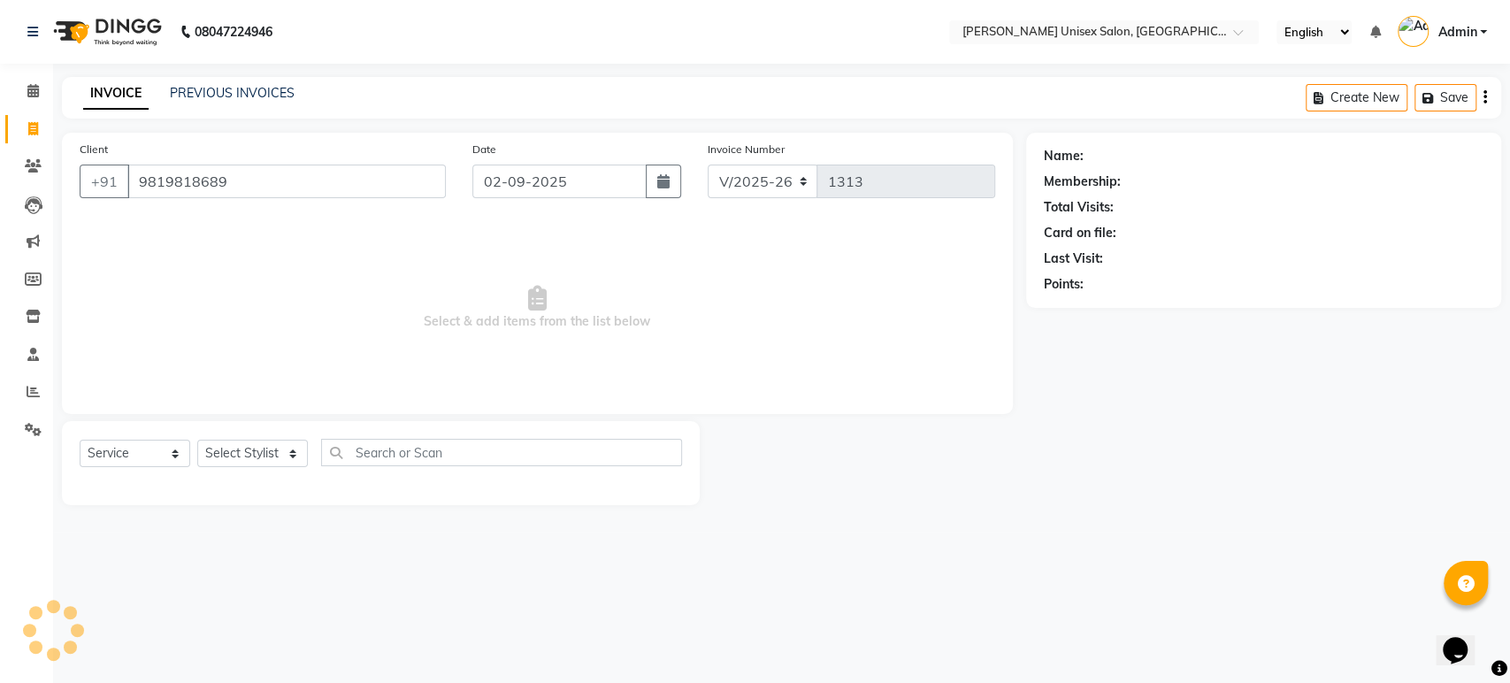
type input "9819818689"
select select "1: Object"
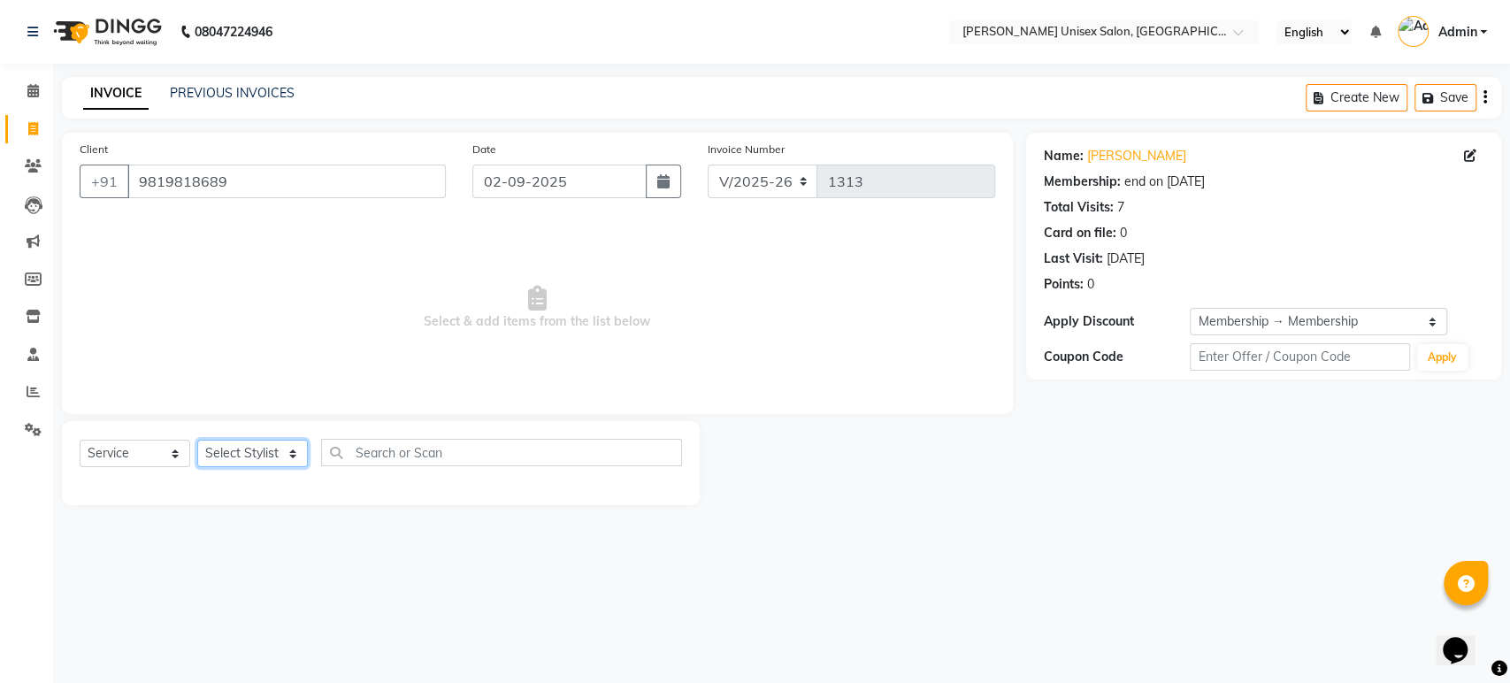
click at [253, 456] on select "Select Stylist Ankita Bagave Kasim salmani Manisha Doshi Pooja Jha RAHUL AHANKA…" at bounding box center [252, 453] width 111 height 27
select select "64437"
click at [197, 440] on select "Select Stylist Ankita Bagave Kasim salmani Manisha Doshi Pooja Jha RAHUL AHANKA…" at bounding box center [252, 453] width 111 height 27
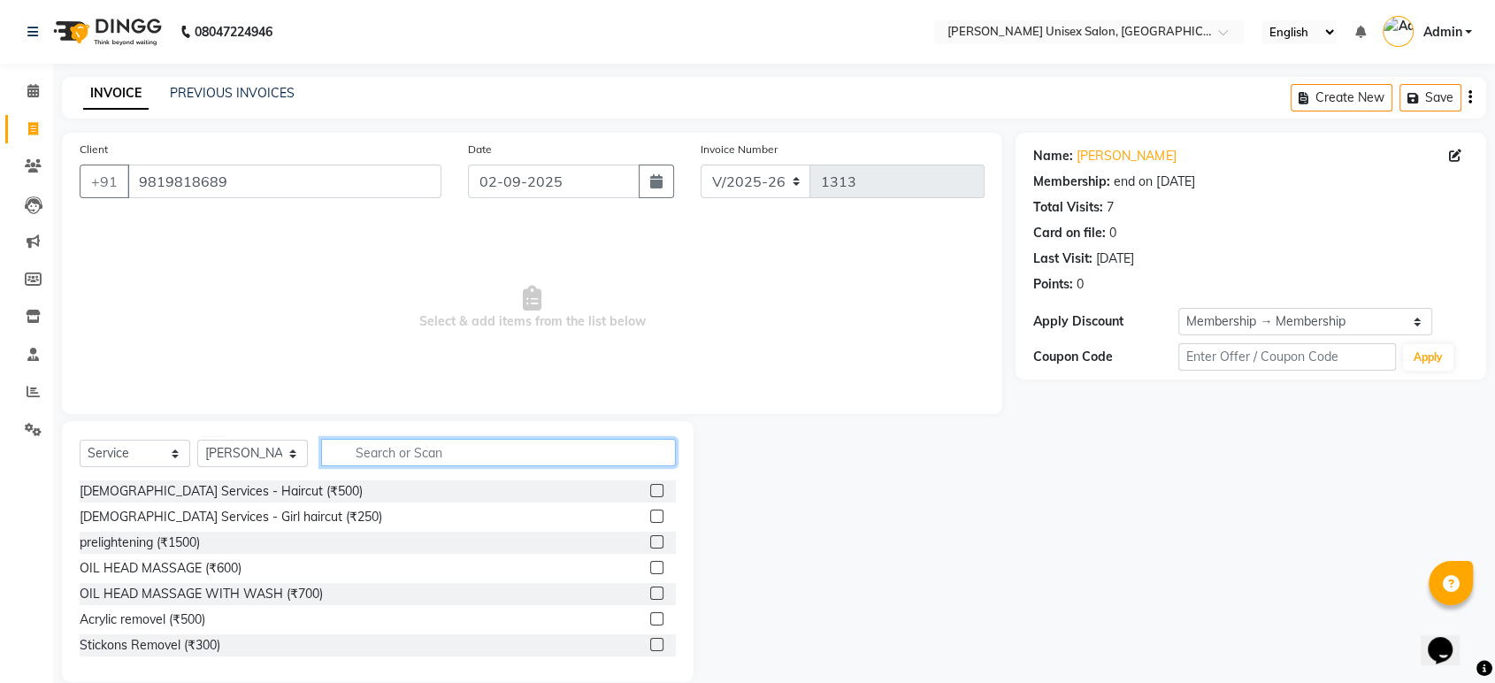
click at [350, 452] on input "text" at bounding box center [498, 452] width 355 height 27
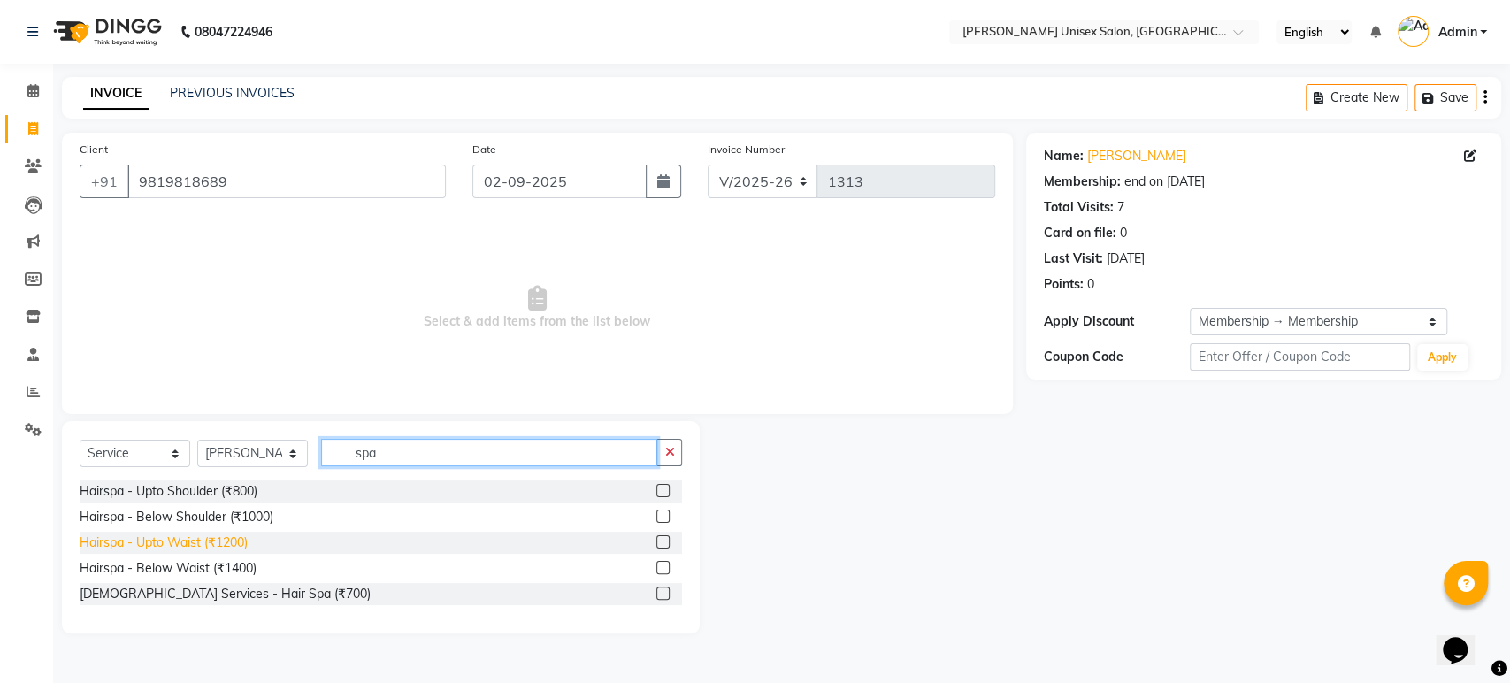
type input "spa"
click at [189, 540] on div "Hairspa - Upto Waist (₹1200)" at bounding box center [164, 542] width 168 height 19
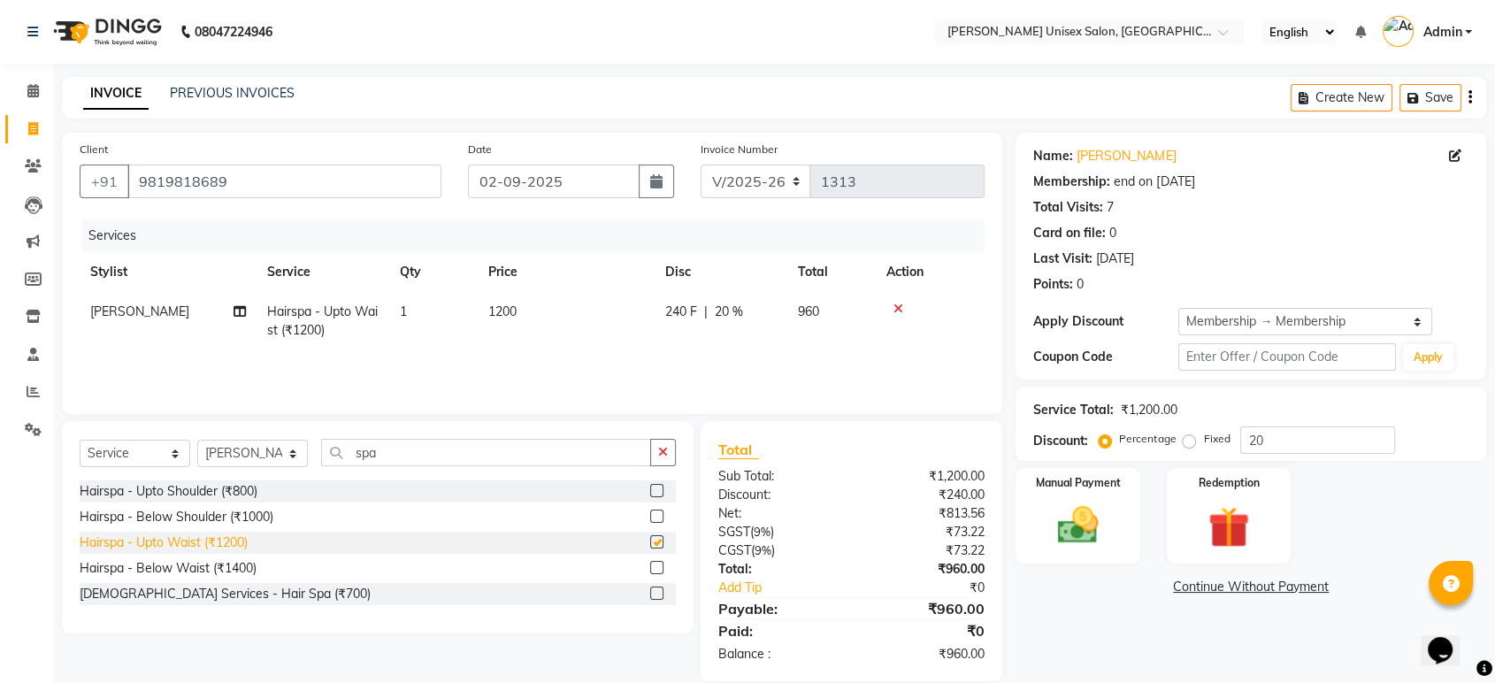
checkbox input "false"
click at [502, 311] on span "1200" at bounding box center [502, 311] width 28 height 16
select select "64437"
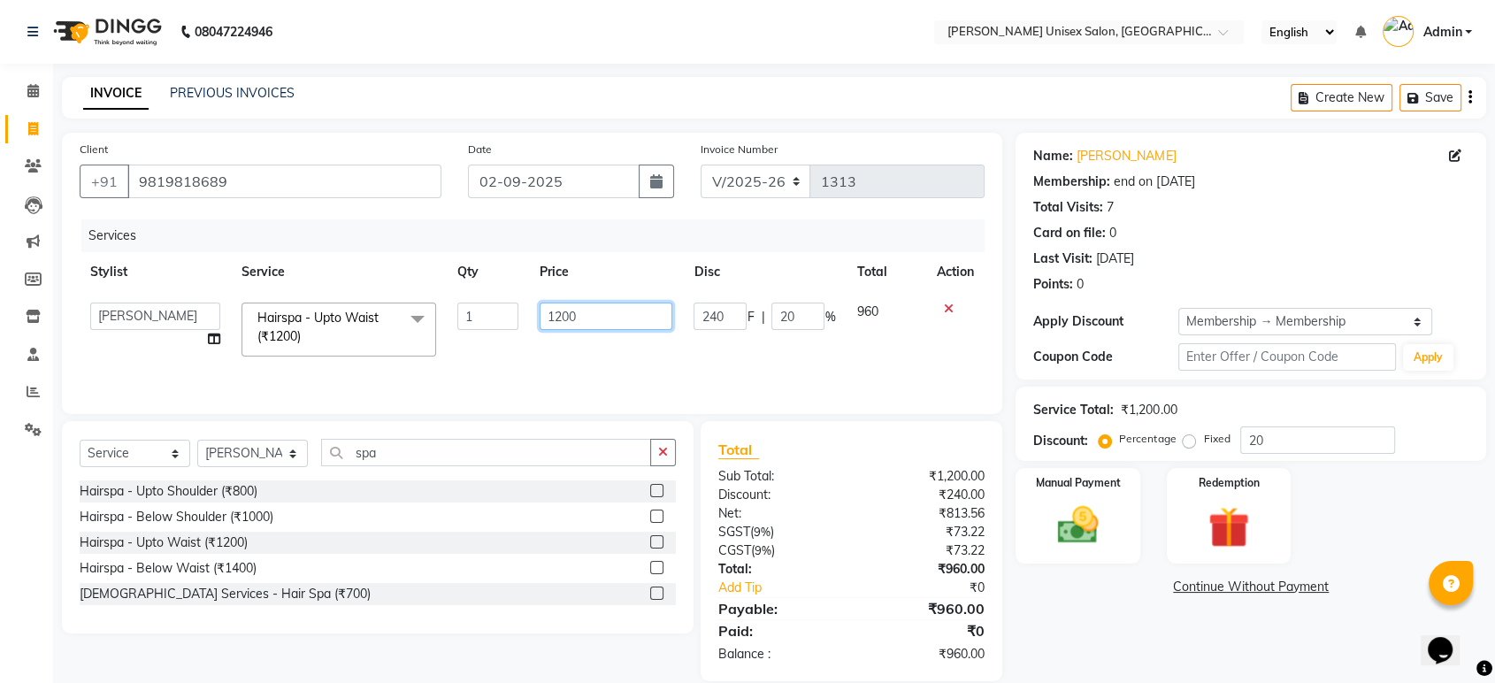
click at [564, 316] on input "1200" at bounding box center [607, 316] width 134 height 27
type input "1400"
click at [577, 347] on td "1400" at bounding box center [606, 329] width 155 height 75
select select "64437"
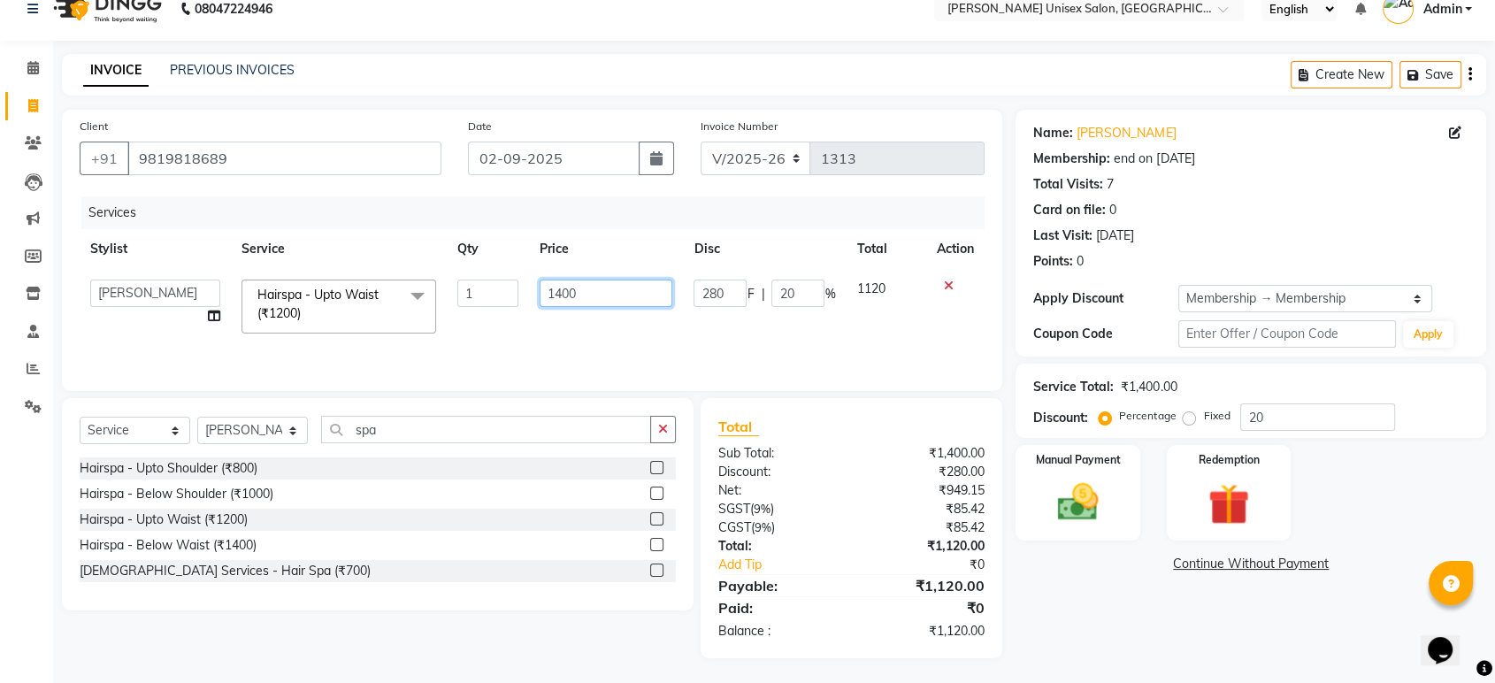
click at [561, 293] on input "1400" at bounding box center [607, 293] width 134 height 27
type input "1200"
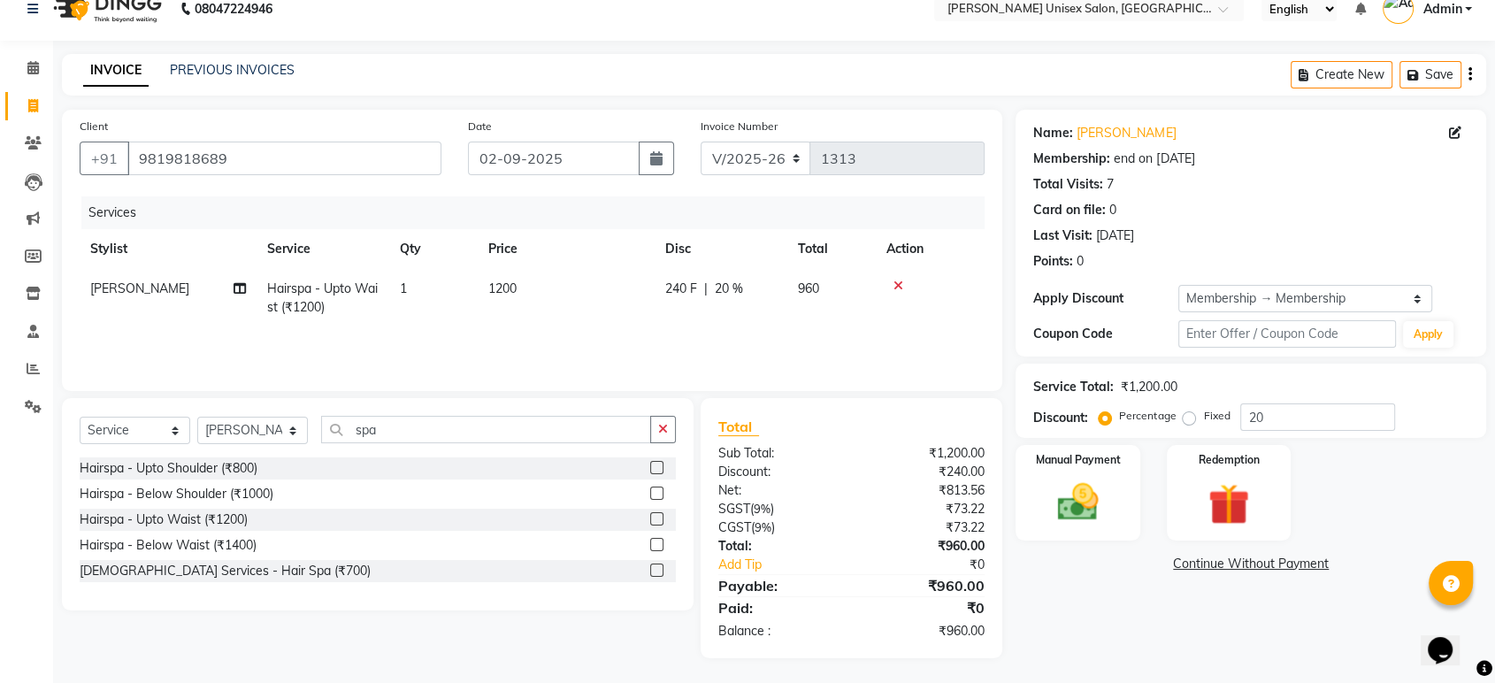
click at [866, 325] on td "960" at bounding box center [831, 298] width 88 height 58
select select "64437"
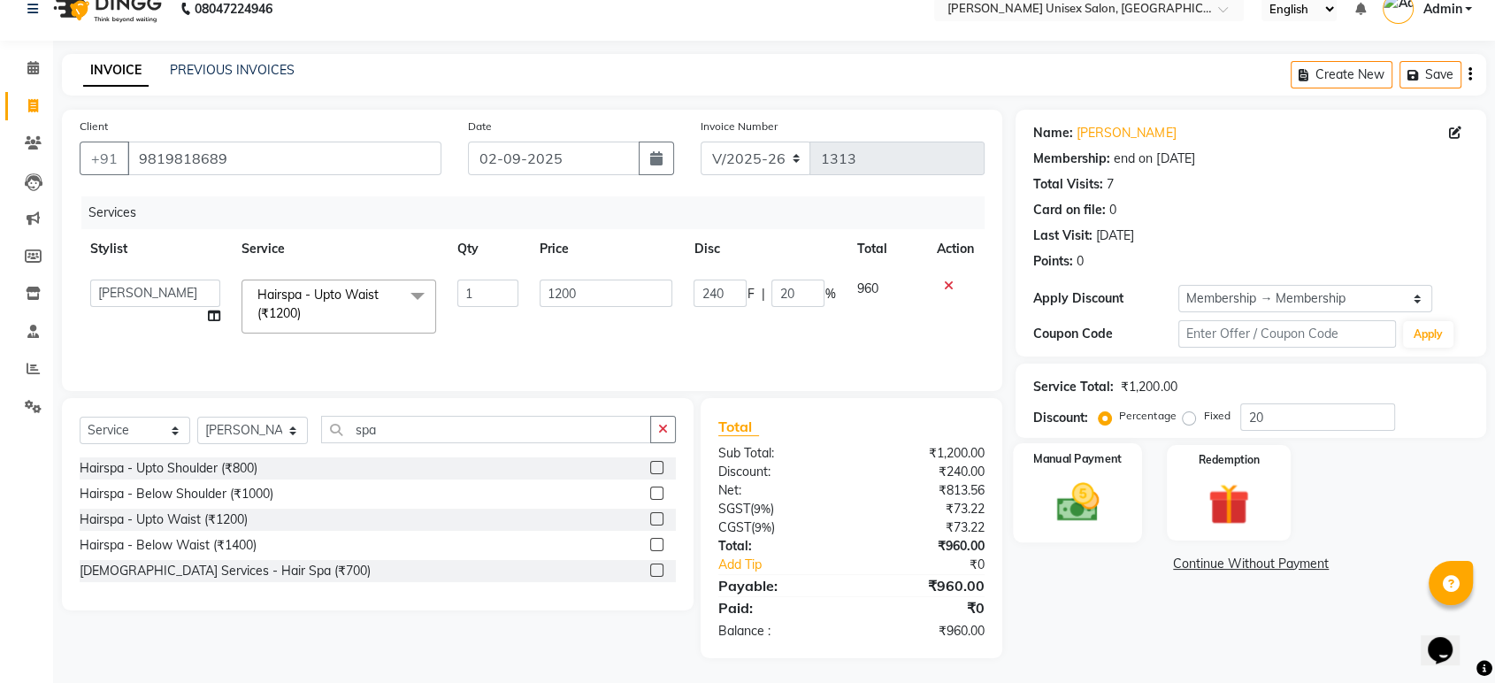
drag, startPoint x: 1083, startPoint y: 594, endPoint x: 1067, endPoint y: 497, distance: 98.6
click at [1067, 497] on div "Name: Priti Haldankar Membership: end on 01-03-2026 Total Visits: 7 Card on fil…" at bounding box center [1257, 384] width 484 height 548
click at [1067, 497] on img at bounding box center [1077, 503] width 69 height 50
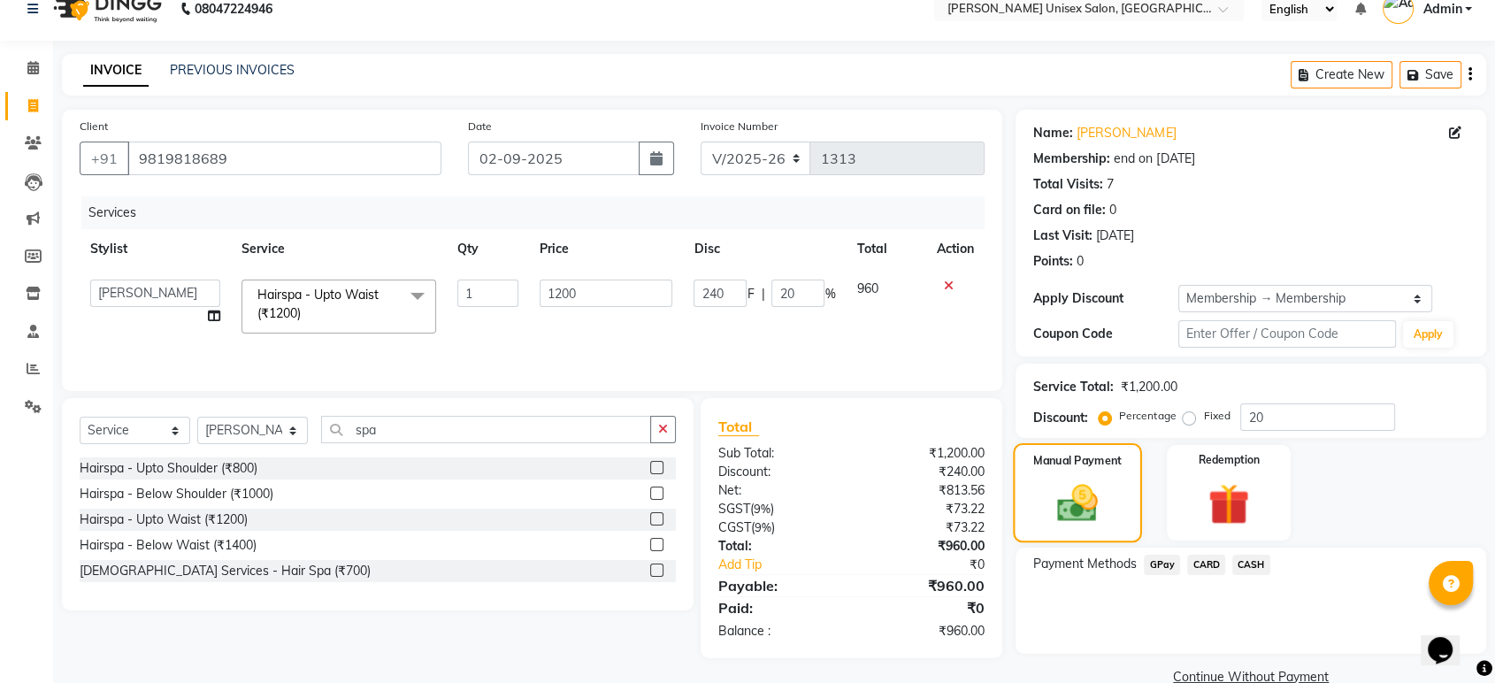
scroll to position [56, 0]
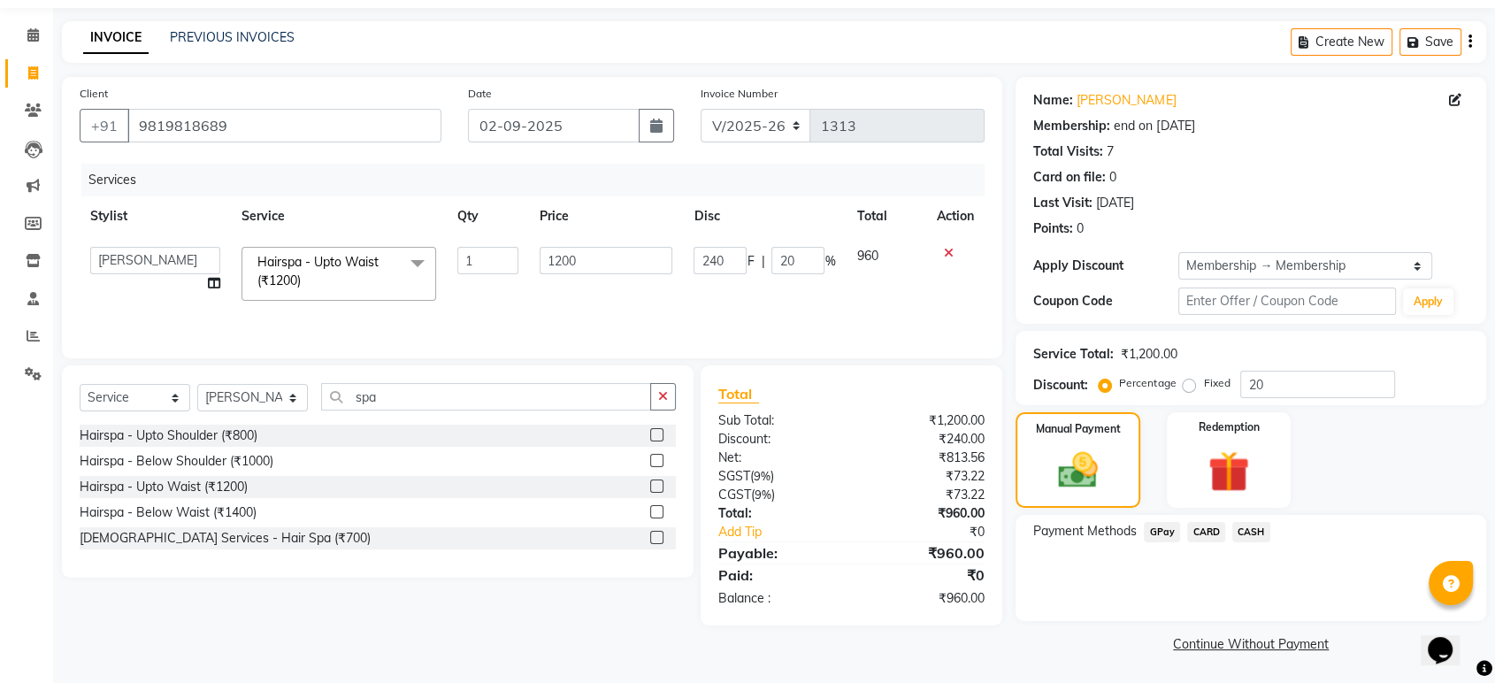
click at [1161, 531] on span "GPay" at bounding box center [1162, 532] width 36 height 20
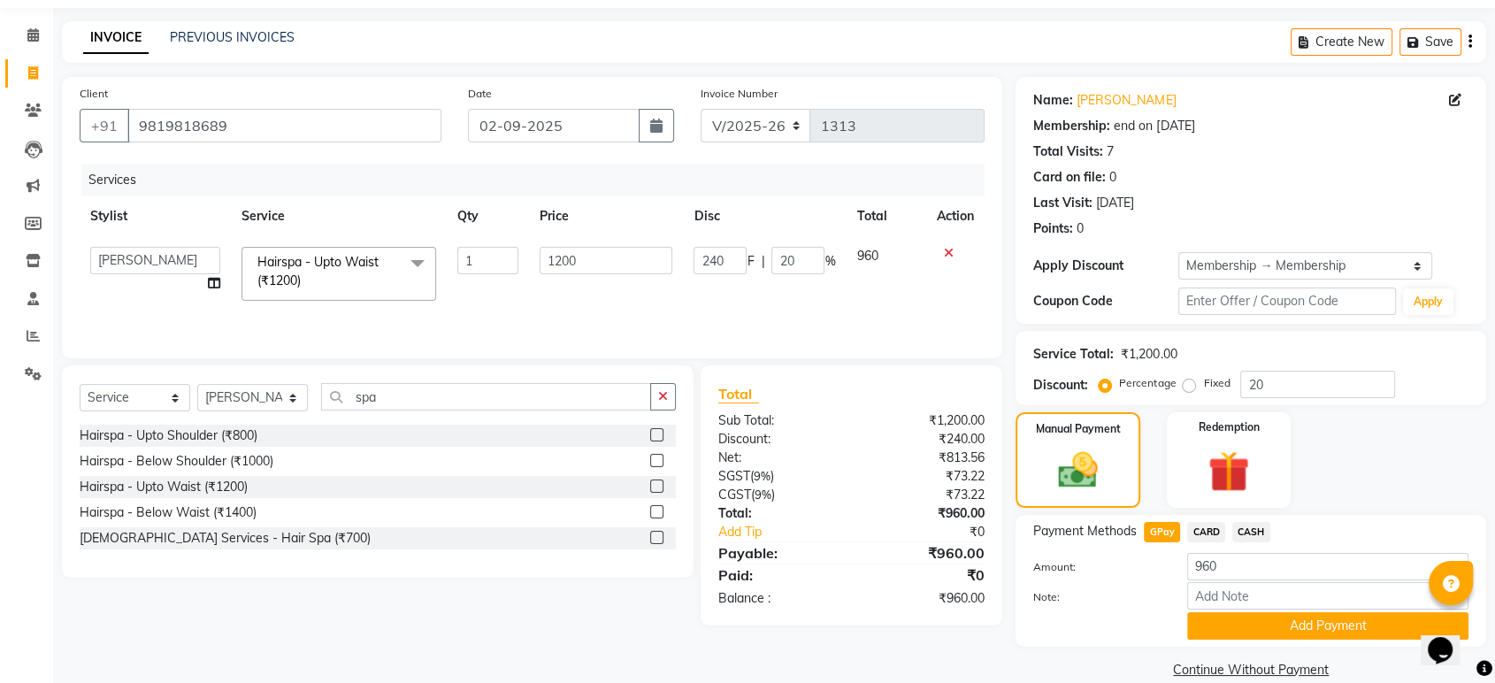
scroll to position [80, 0]
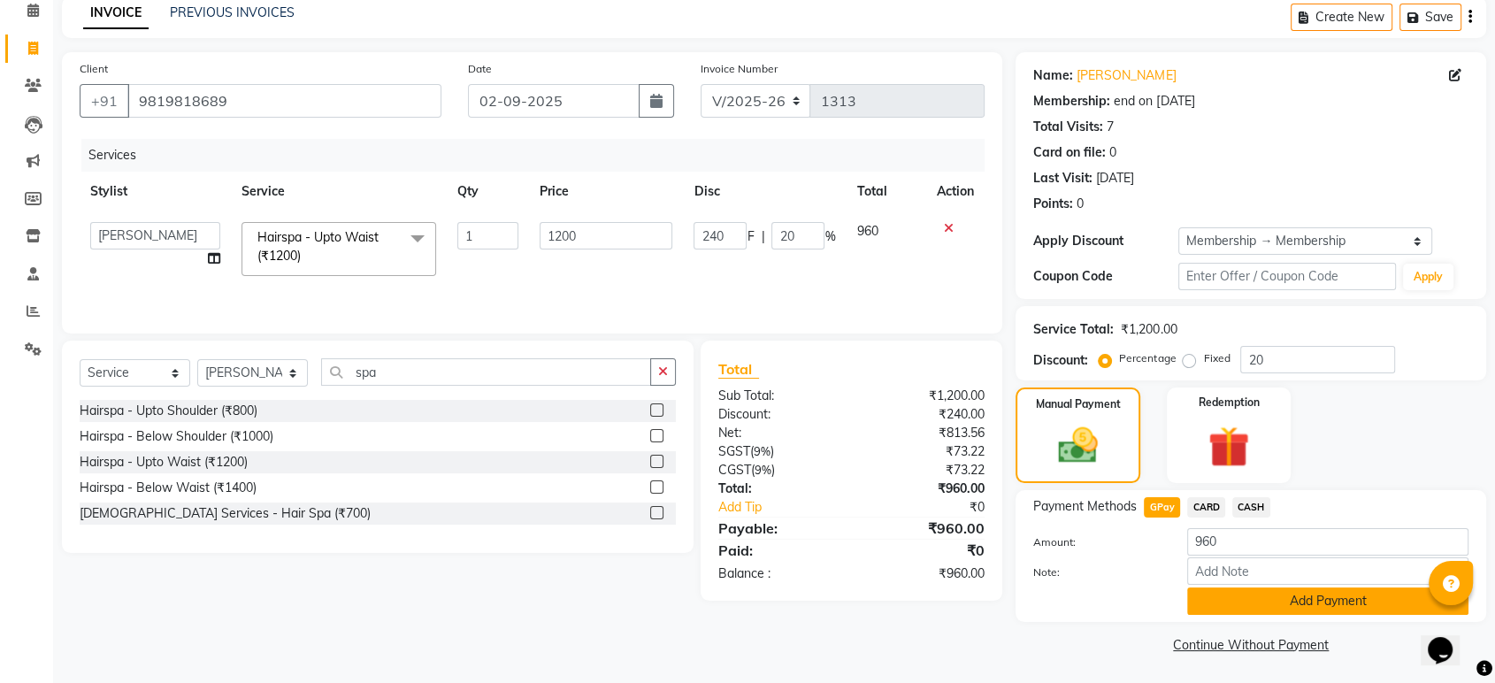
click at [1230, 600] on button "Add Payment" at bounding box center [1327, 600] width 281 height 27
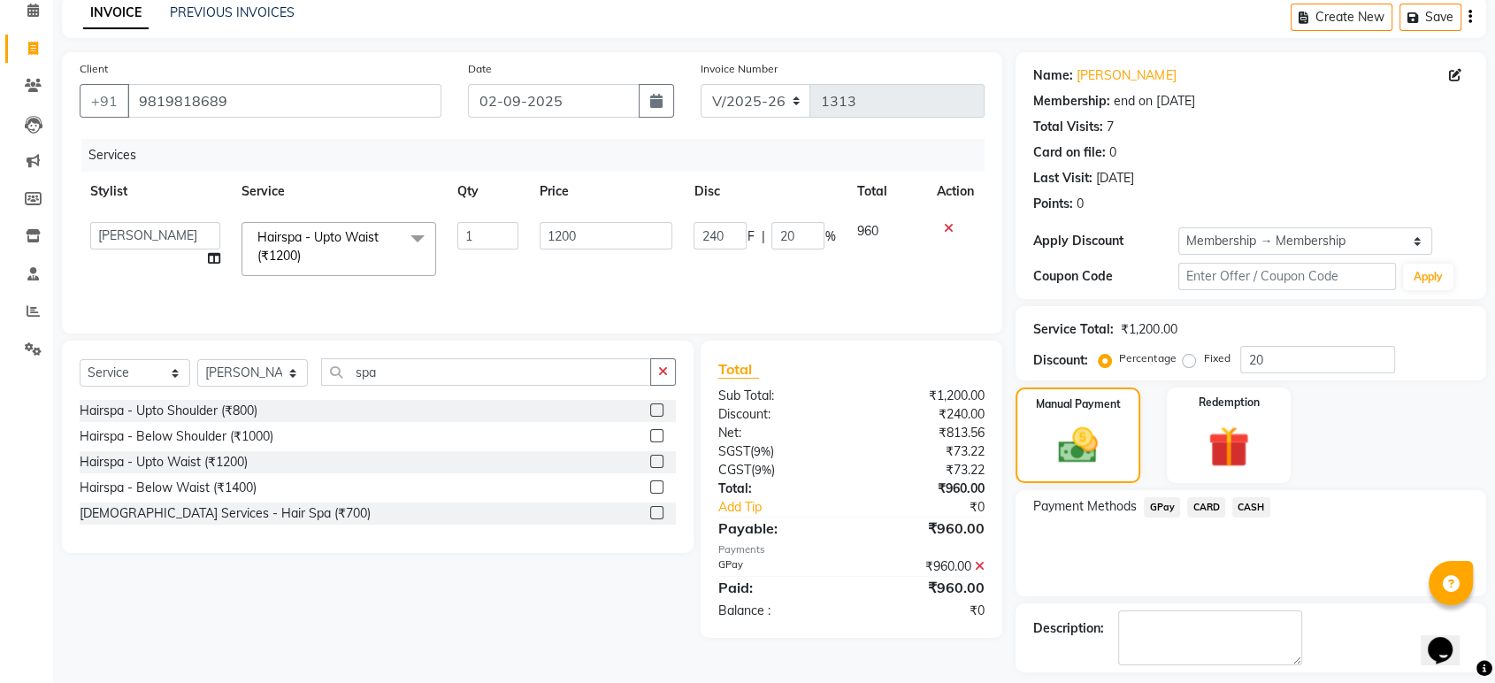
scroll to position [155, 0]
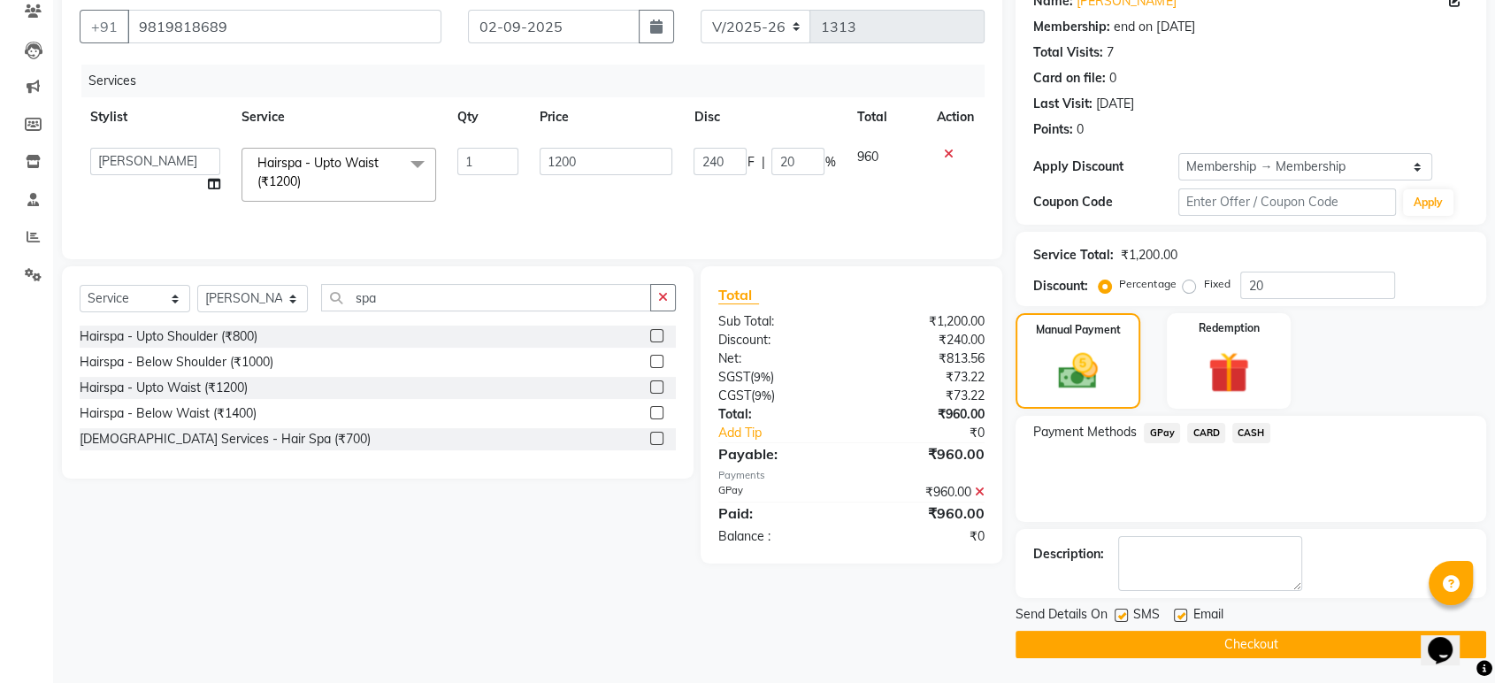
click at [1179, 617] on label at bounding box center [1180, 615] width 13 height 13
click at [1179, 617] on input "checkbox" at bounding box center [1179, 615] width 11 height 11
checkbox input "false"
click at [1116, 611] on label at bounding box center [1121, 615] width 13 height 13
click at [1116, 611] on input "checkbox" at bounding box center [1120, 615] width 11 height 11
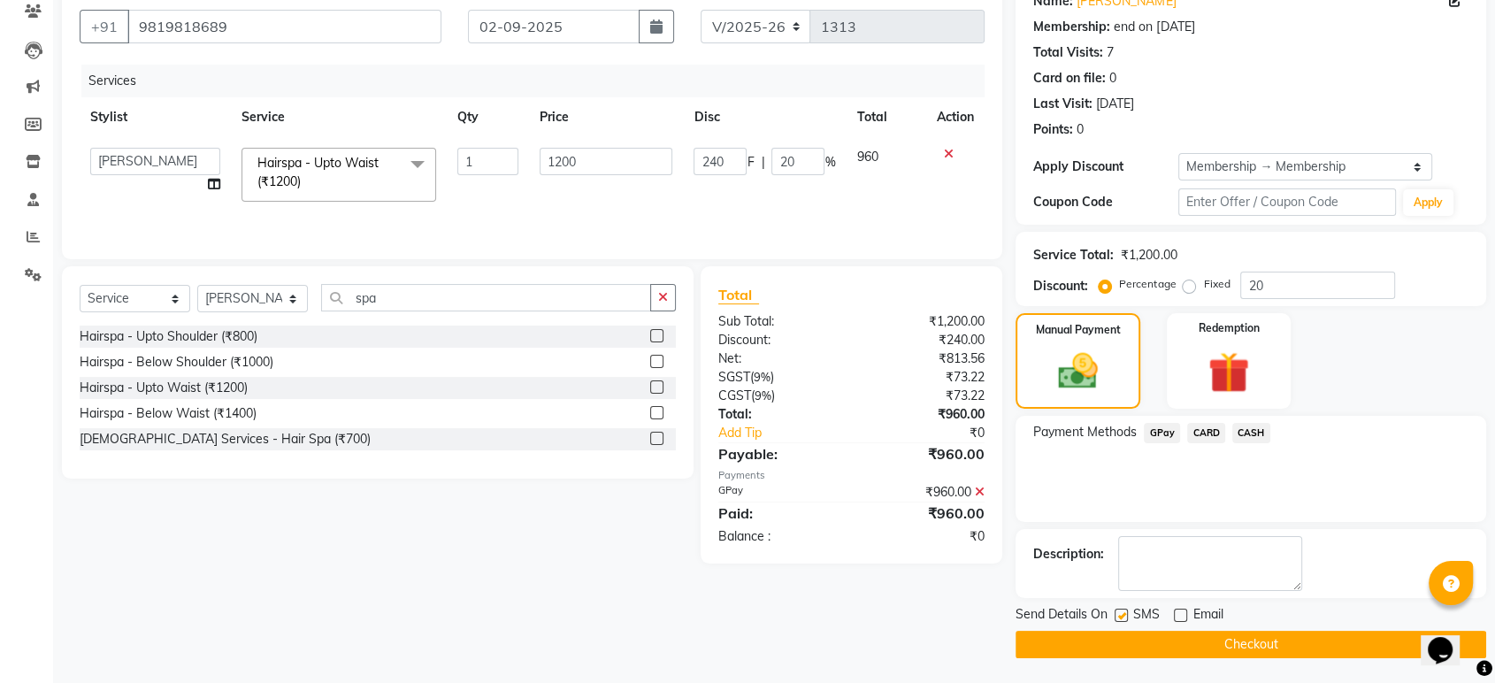
checkbox input "false"
click at [1246, 638] on button "Checkout" at bounding box center [1250, 644] width 471 height 27
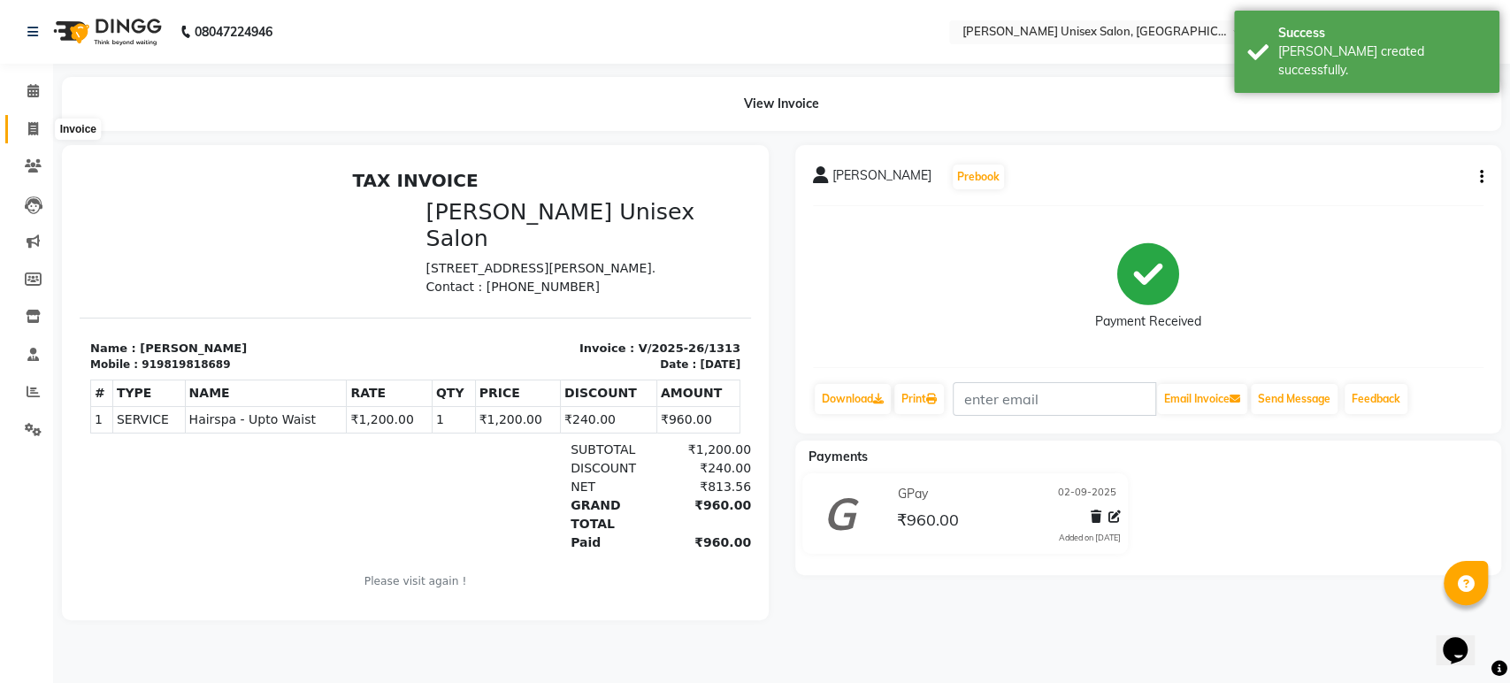
click at [32, 124] on icon at bounding box center [33, 128] width 10 height 13
select select "service"
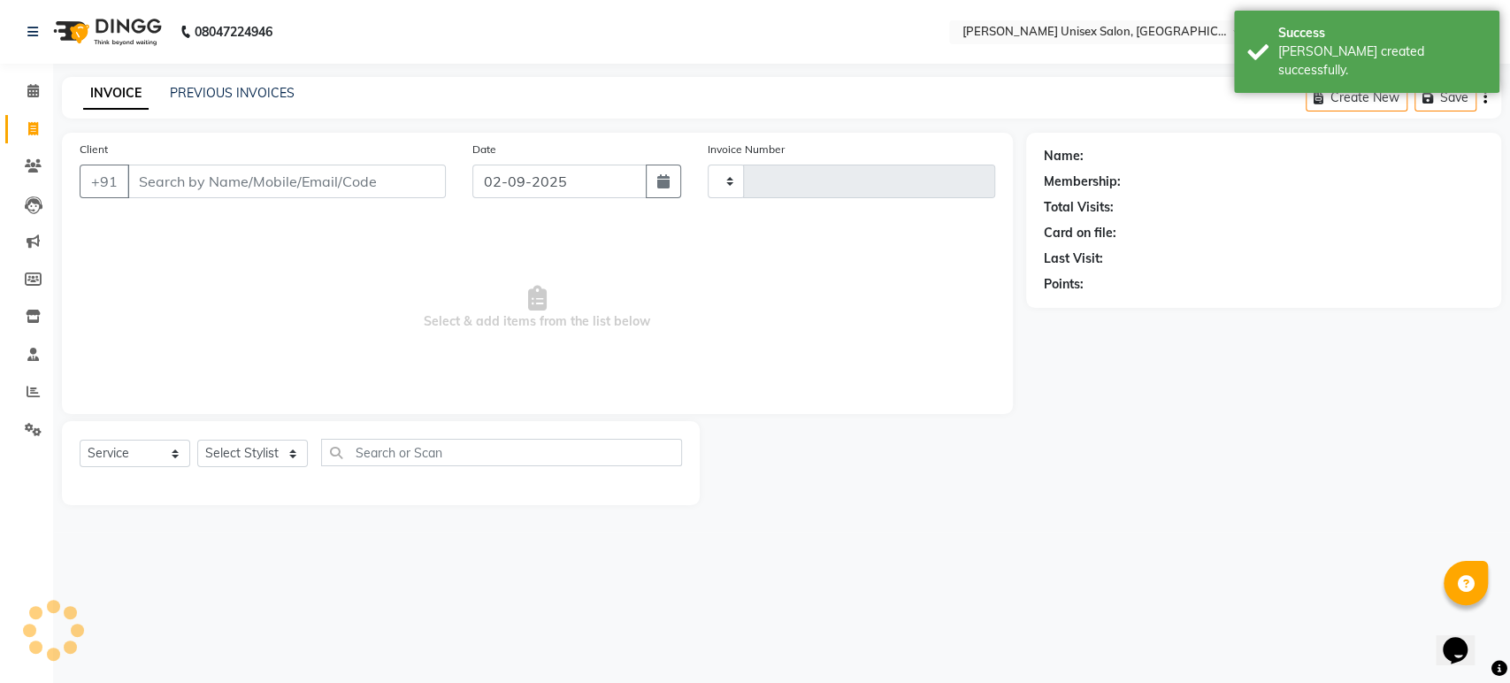
type input "1314"
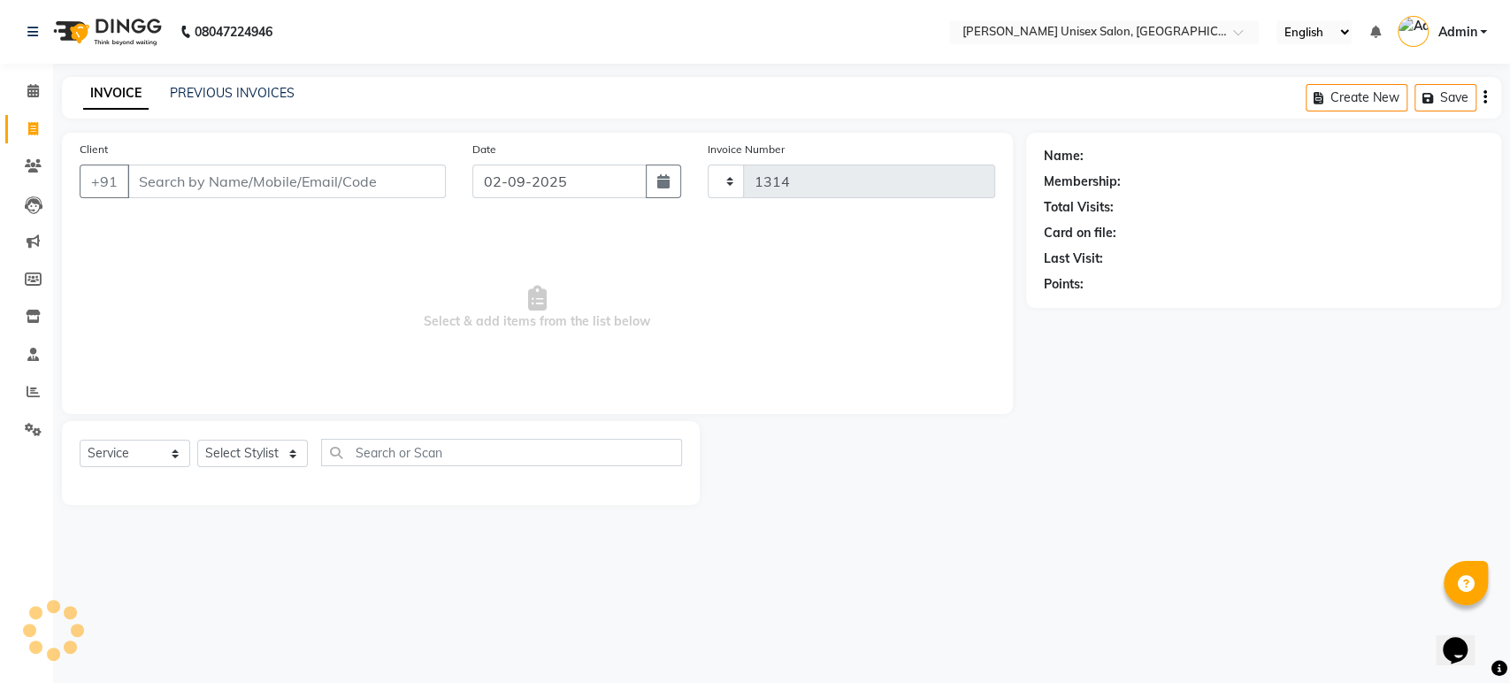
select select "7372"
click at [139, 180] on input "Client" at bounding box center [286, 182] width 318 height 34
click at [137, 180] on input "Client" at bounding box center [286, 182] width 318 height 34
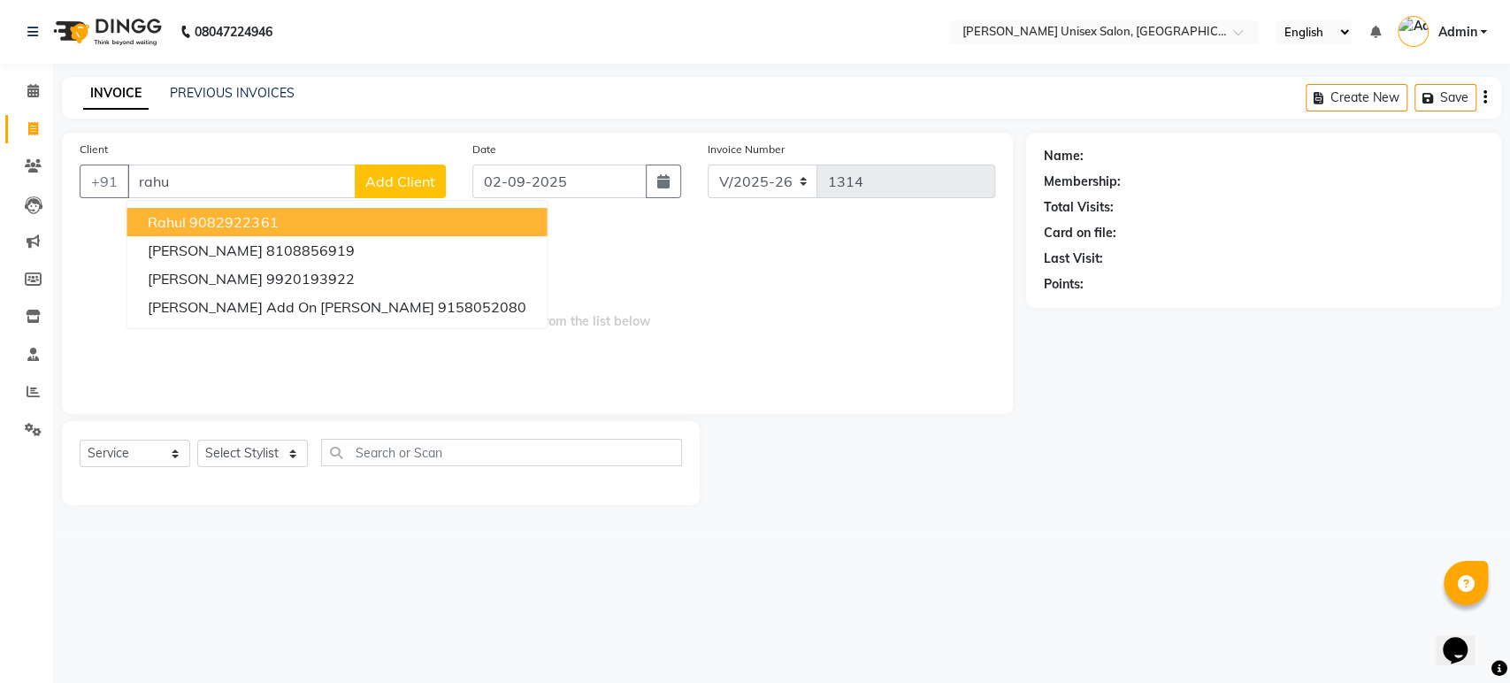
click at [172, 217] on span "rahul" at bounding box center [167, 222] width 38 height 18
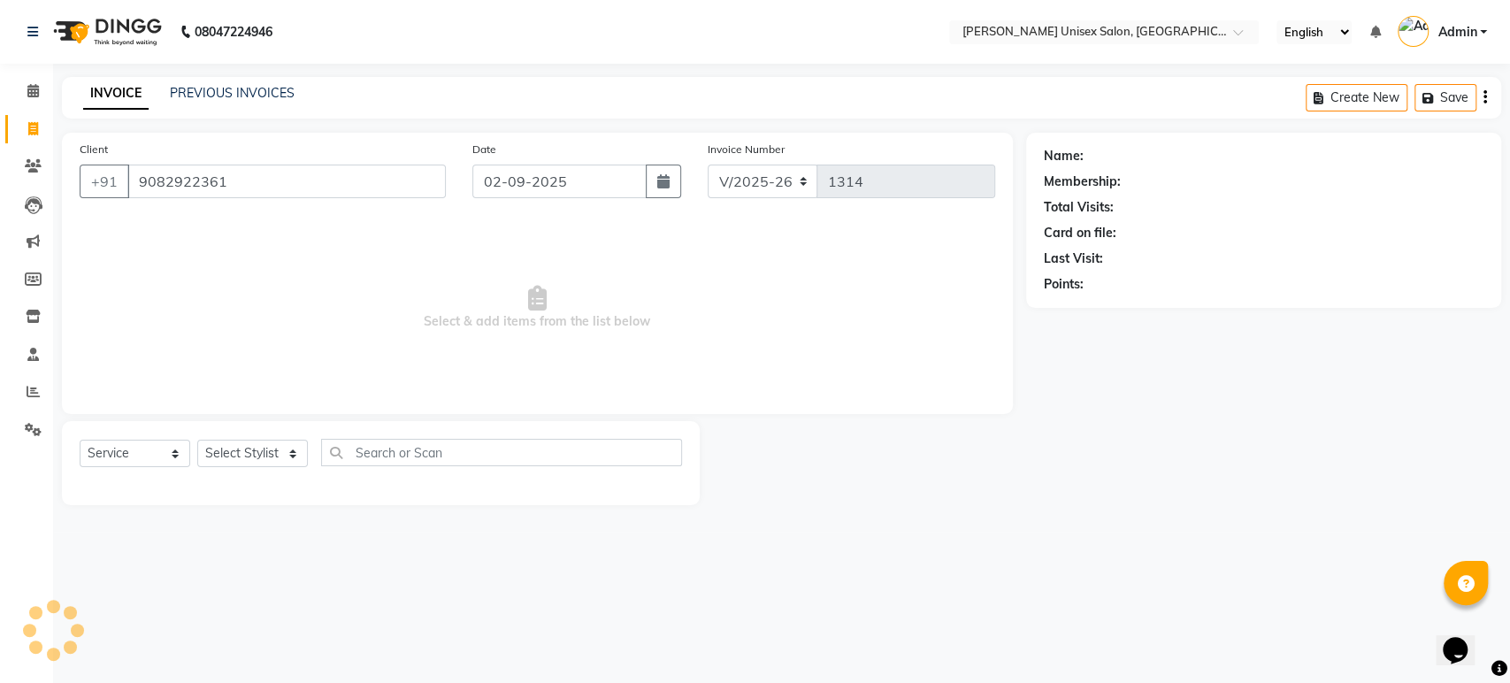
type input "9082922361"
select select "1: Object"
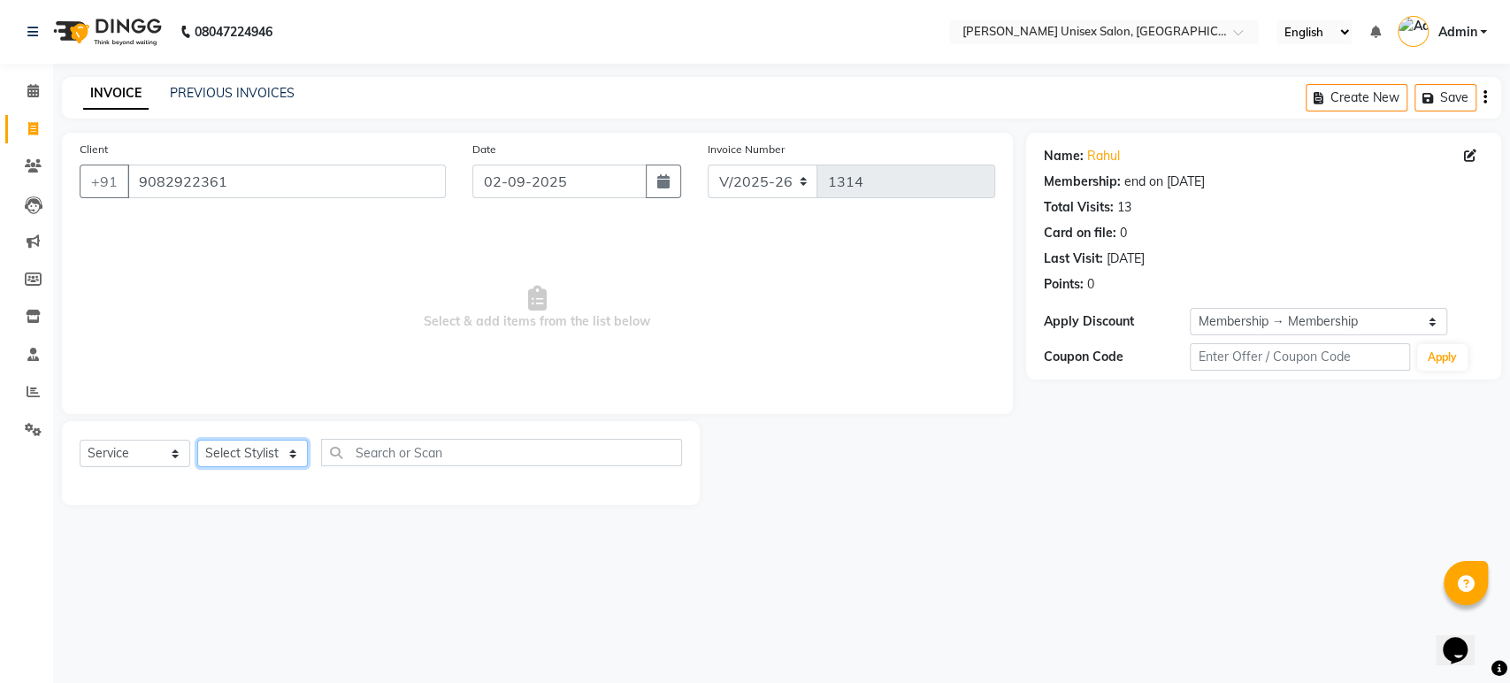
click at [218, 454] on select "Select Stylist Ankita Bagave Kasim salmani Manisha Doshi Pooja Jha RAHUL AHANKA…" at bounding box center [252, 453] width 111 height 27
select select "64437"
click at [197, 440] on select "Select Stylist Ankita Bagave Kasim salmani Manisha Doshi Pooja Jha RAHUL AHANKA…" at bounding box center [252, 453] width 111 height 27
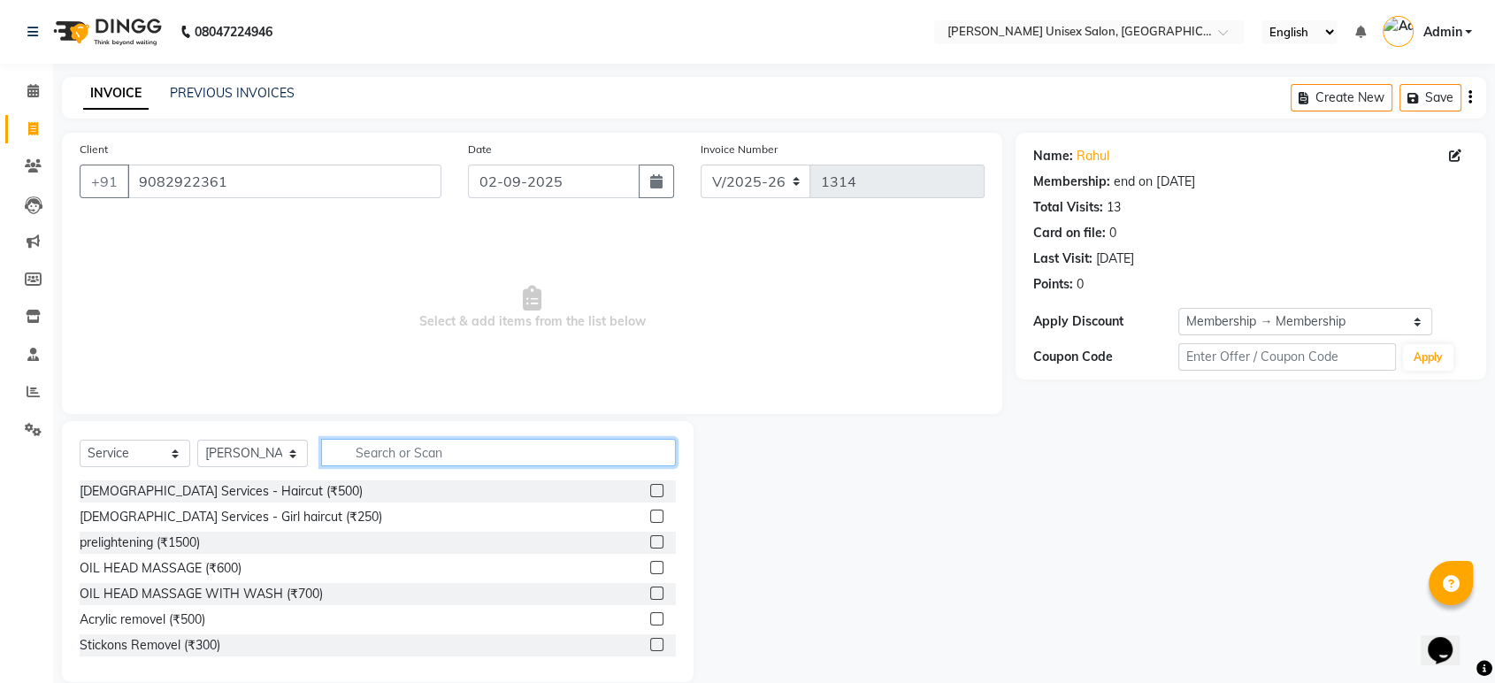
click at [357, 451] on input "text" at bounding box center [498, 452] width 355 height 27
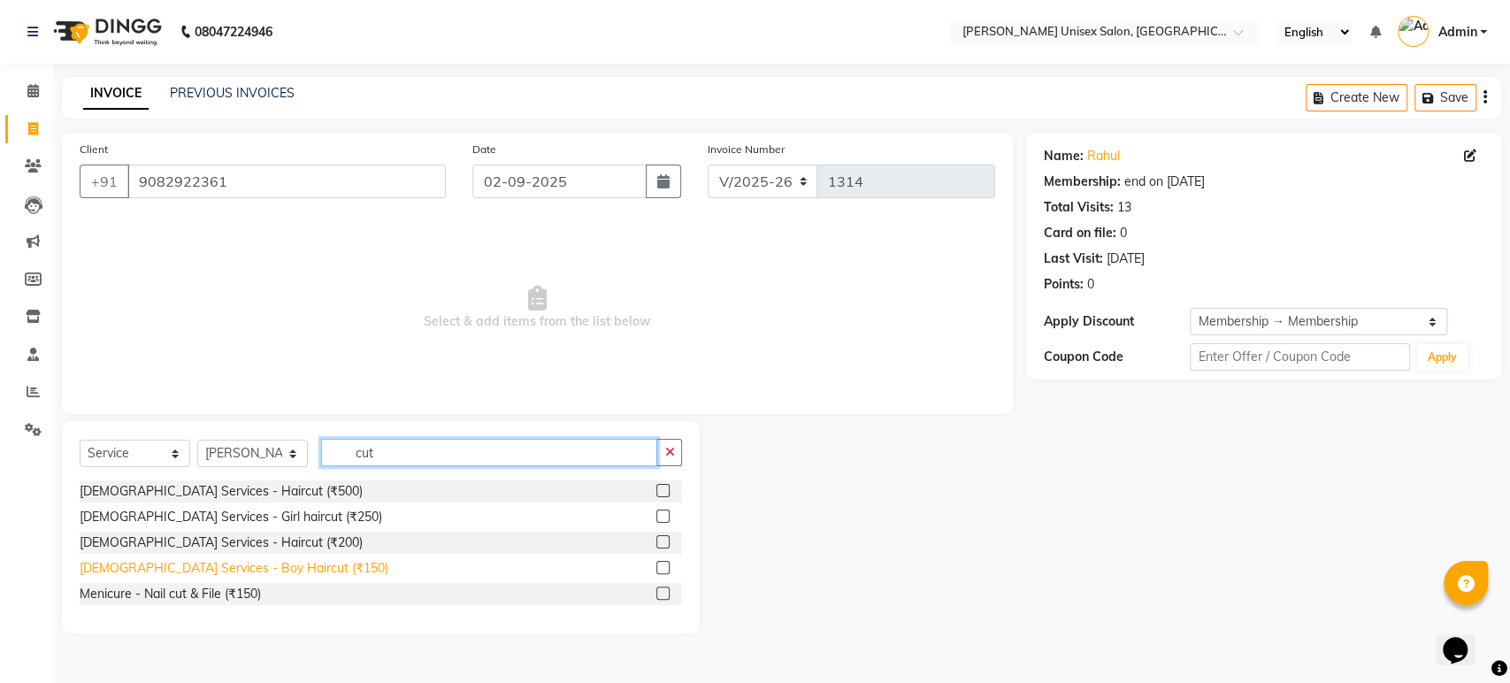
type input "cut"
click at [245, 570] on div "Male Services - Boy Haircut (₹150)" at bounding box center [234, 568] width 309 height 19
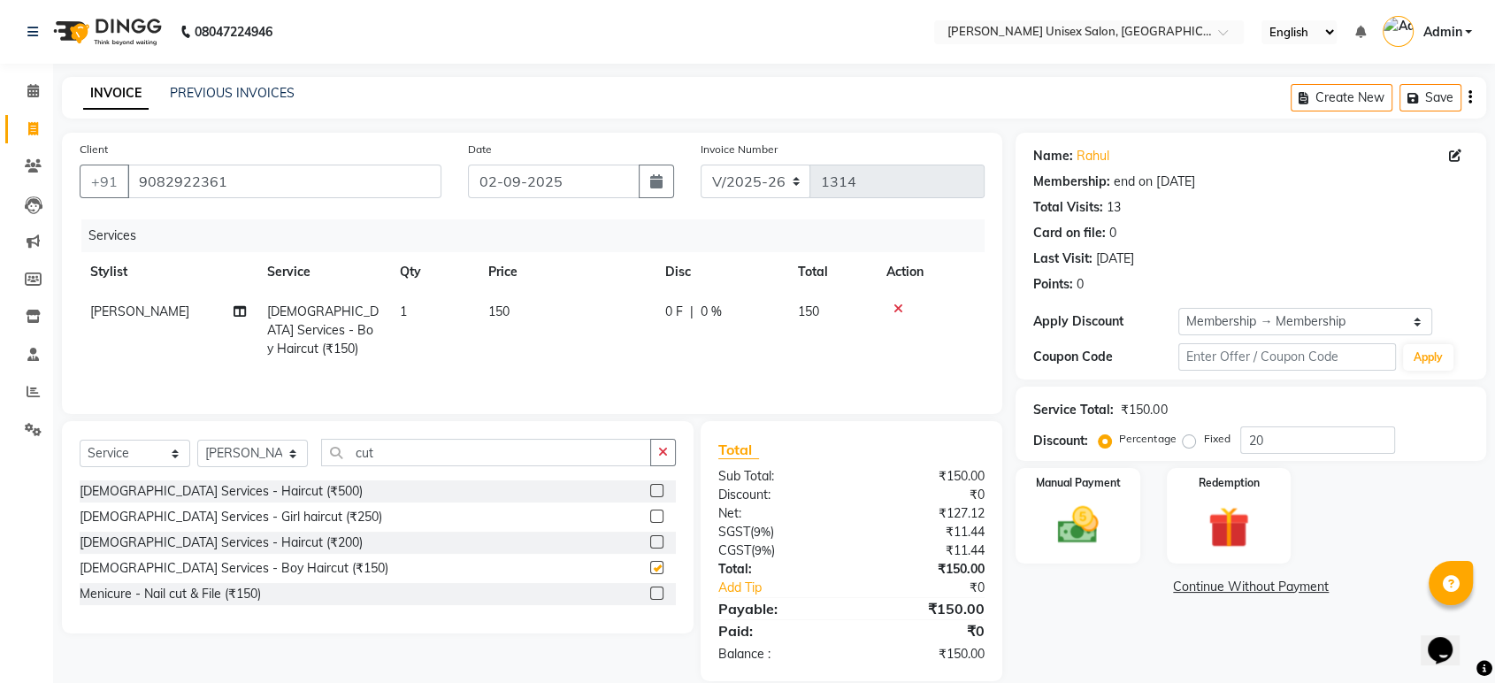
checkbox input "false"
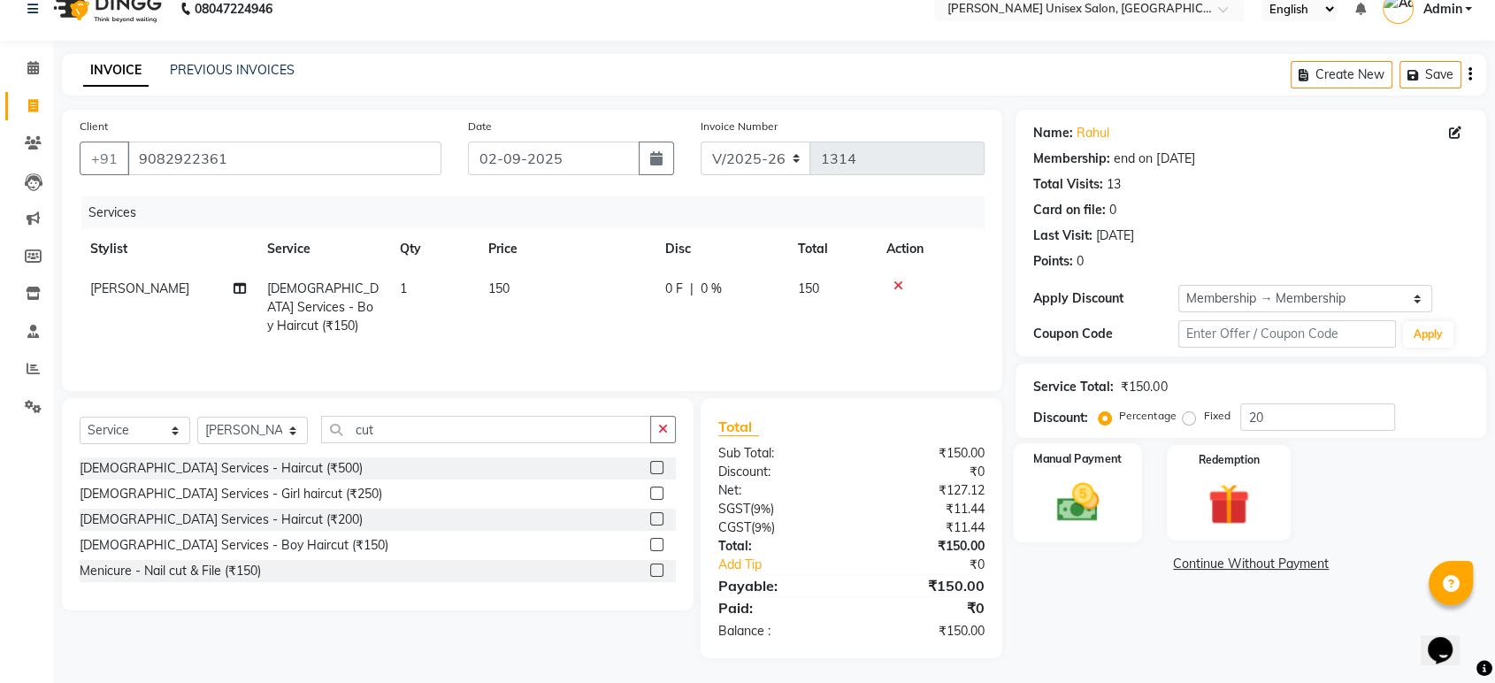
click at [1069, 499] on img at bounding box center [1077, 503] width 69 height 50
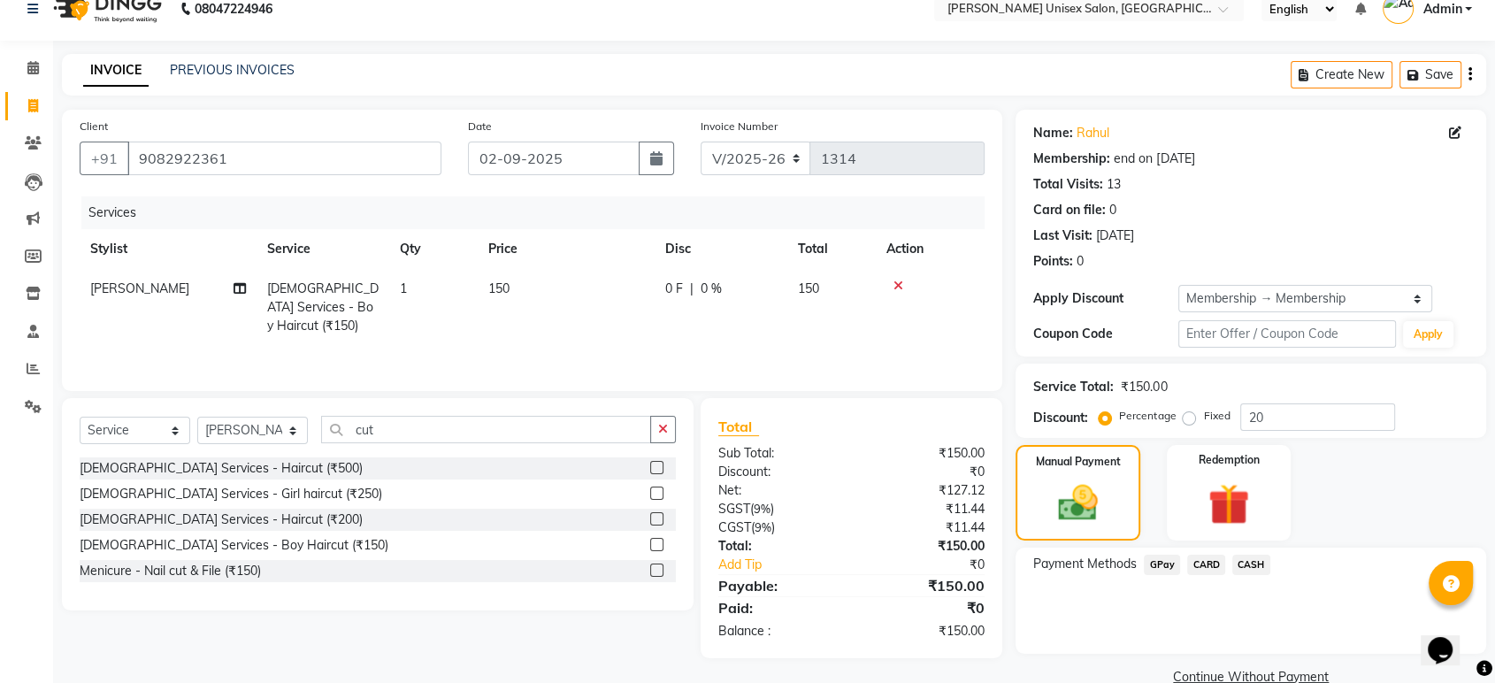
click at [1161, 561] on span "GPay" at bounding box center [1162, 565] width 36 height 20
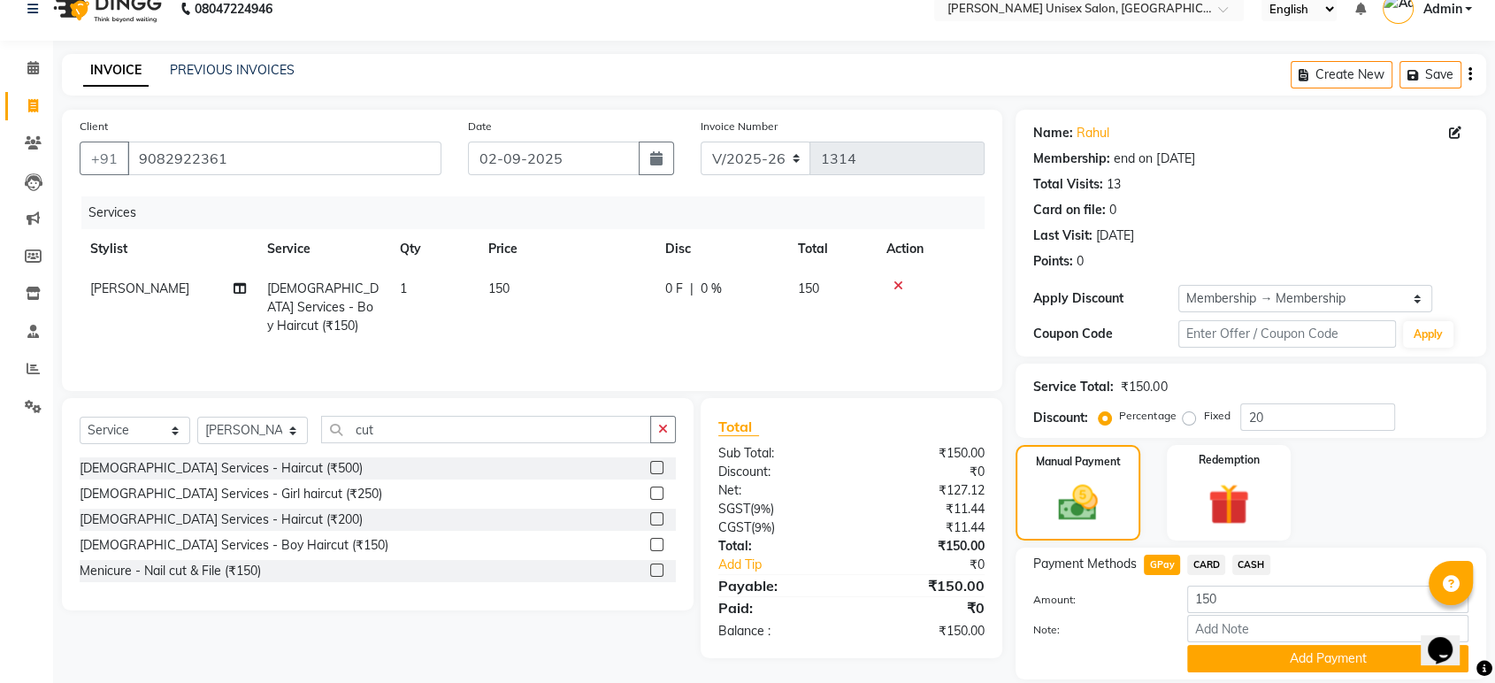
scroll to position [80, 0]
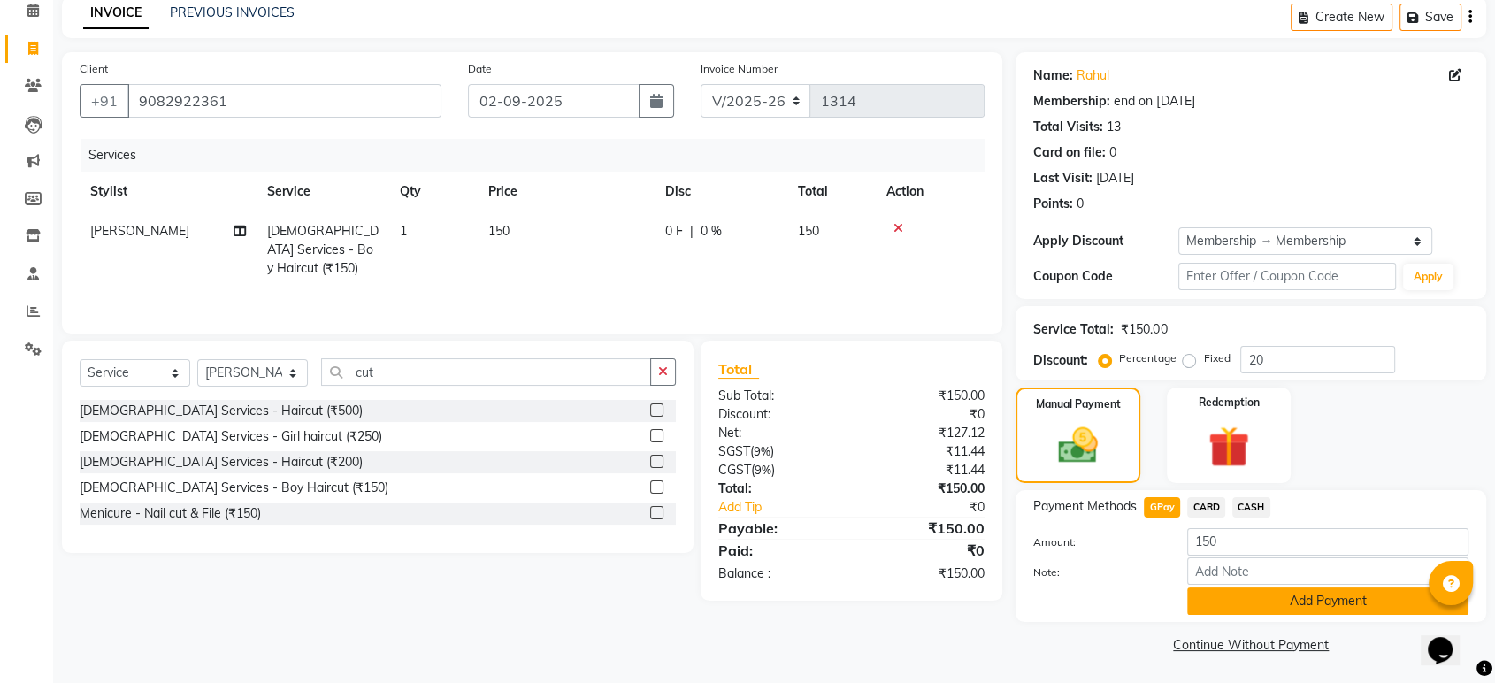
click at [1238, 599] on button "Add Payment" at bounding box center [1327, 600] width 281 height 27
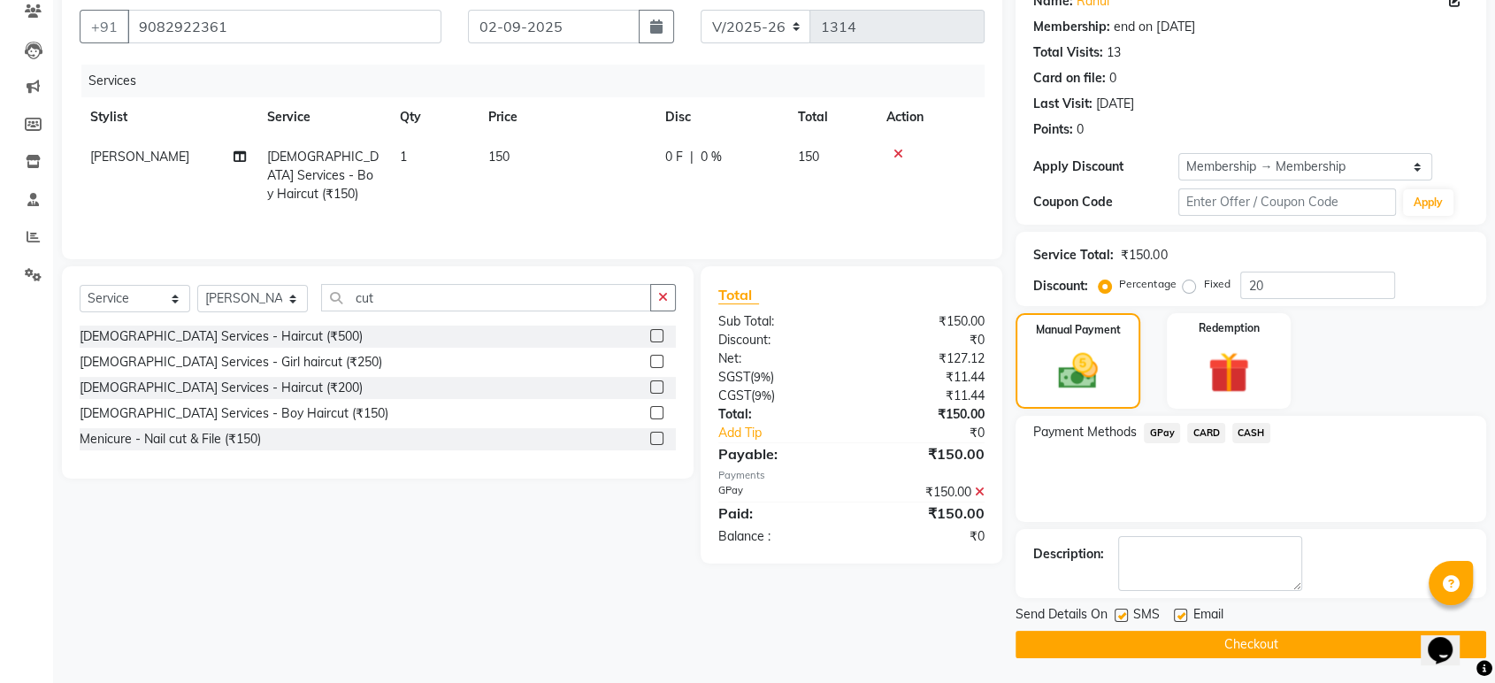
scroll to position [154, 0]
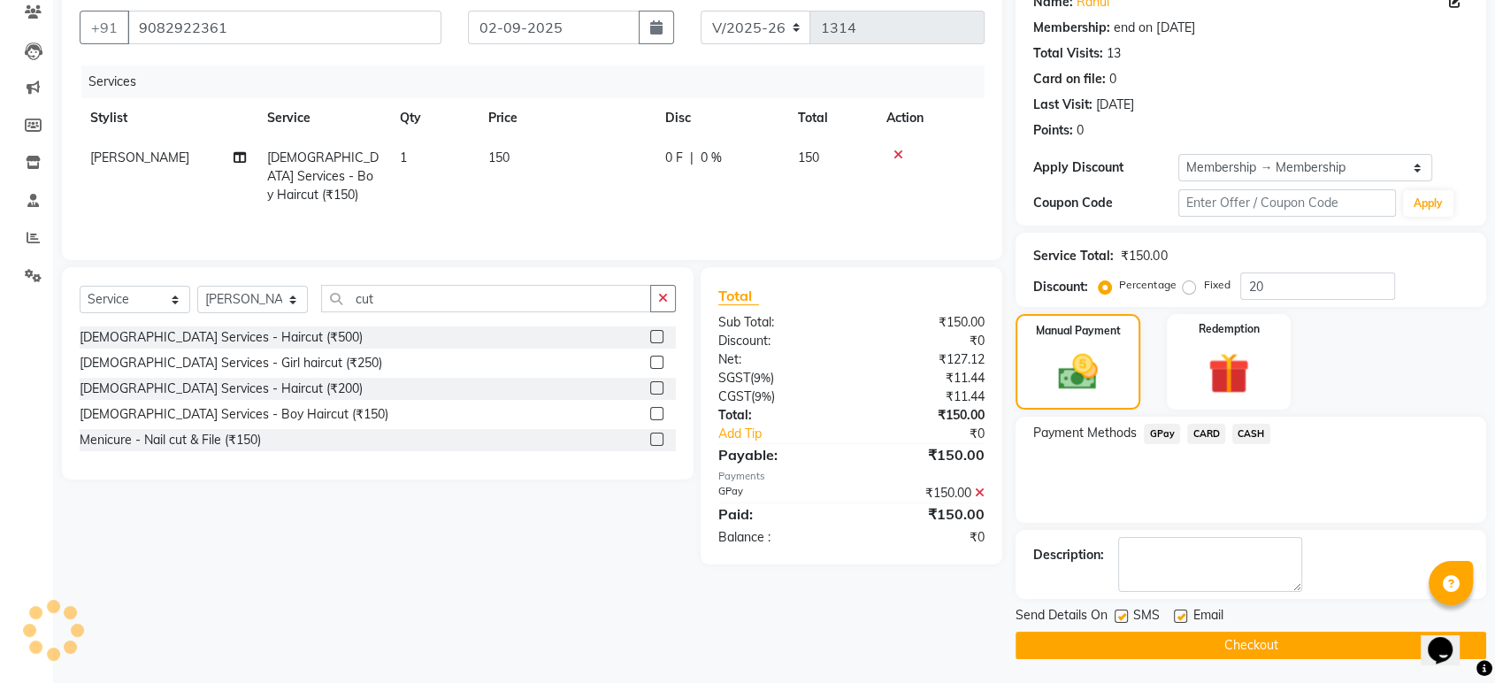
click at [1220, 642] on button "Checkout" at bounding box center [1250, 645] width 471 height 27
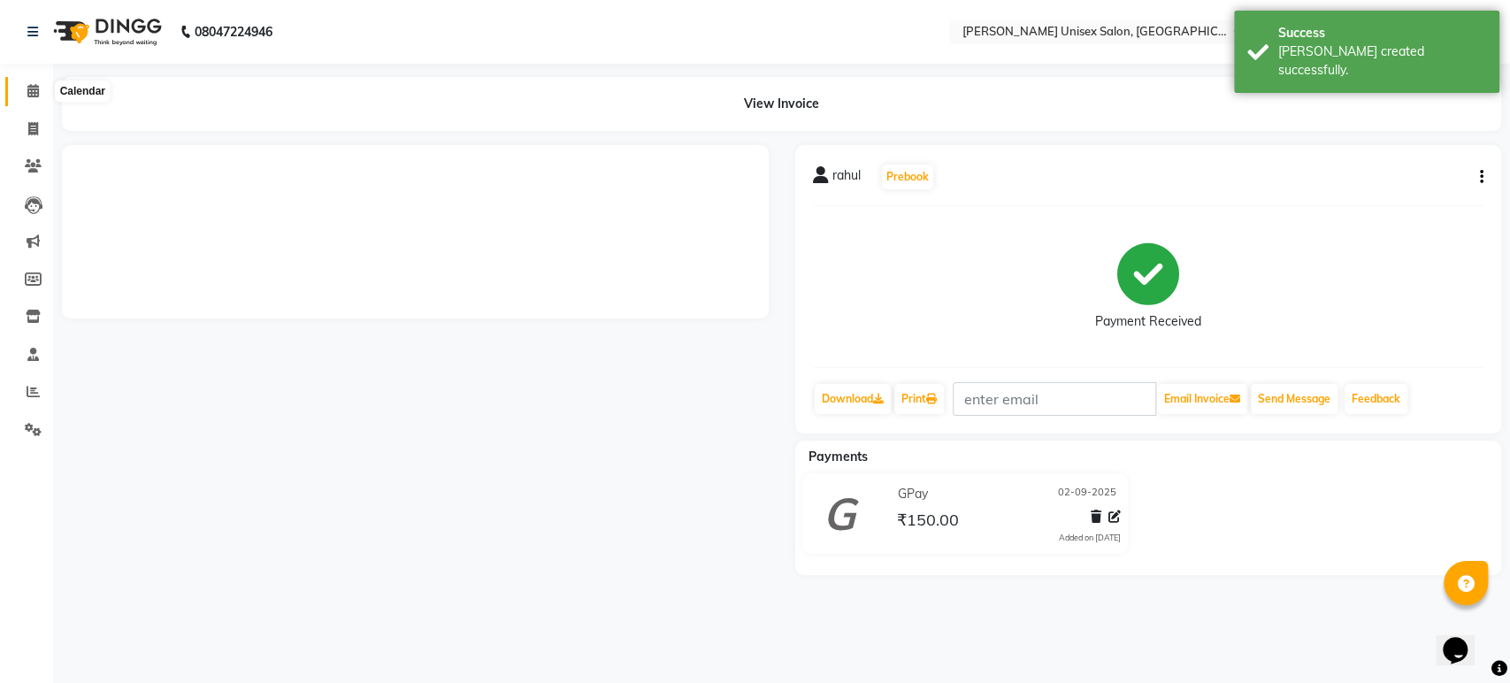
click at [32, 84] on icon at bounding box center [32, 90] width 11 height 13
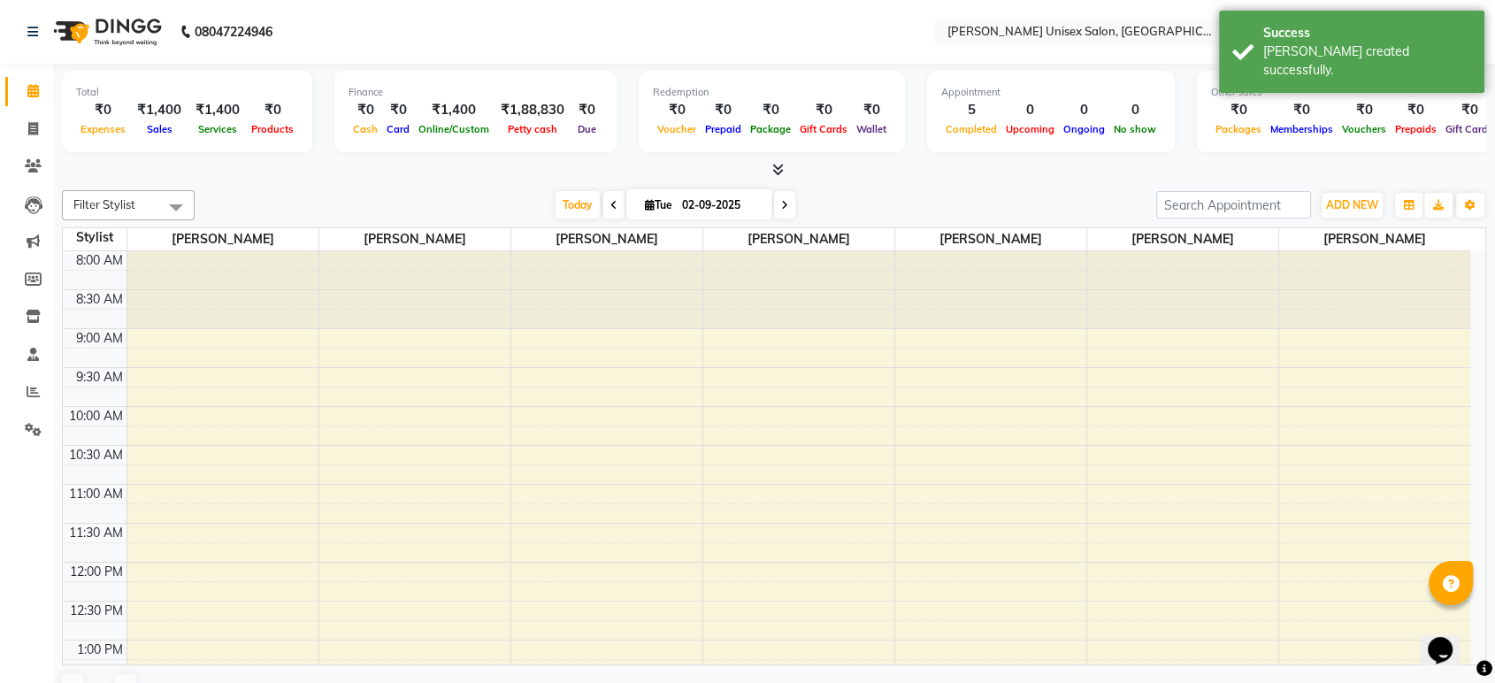
scroll to position [747, 0]
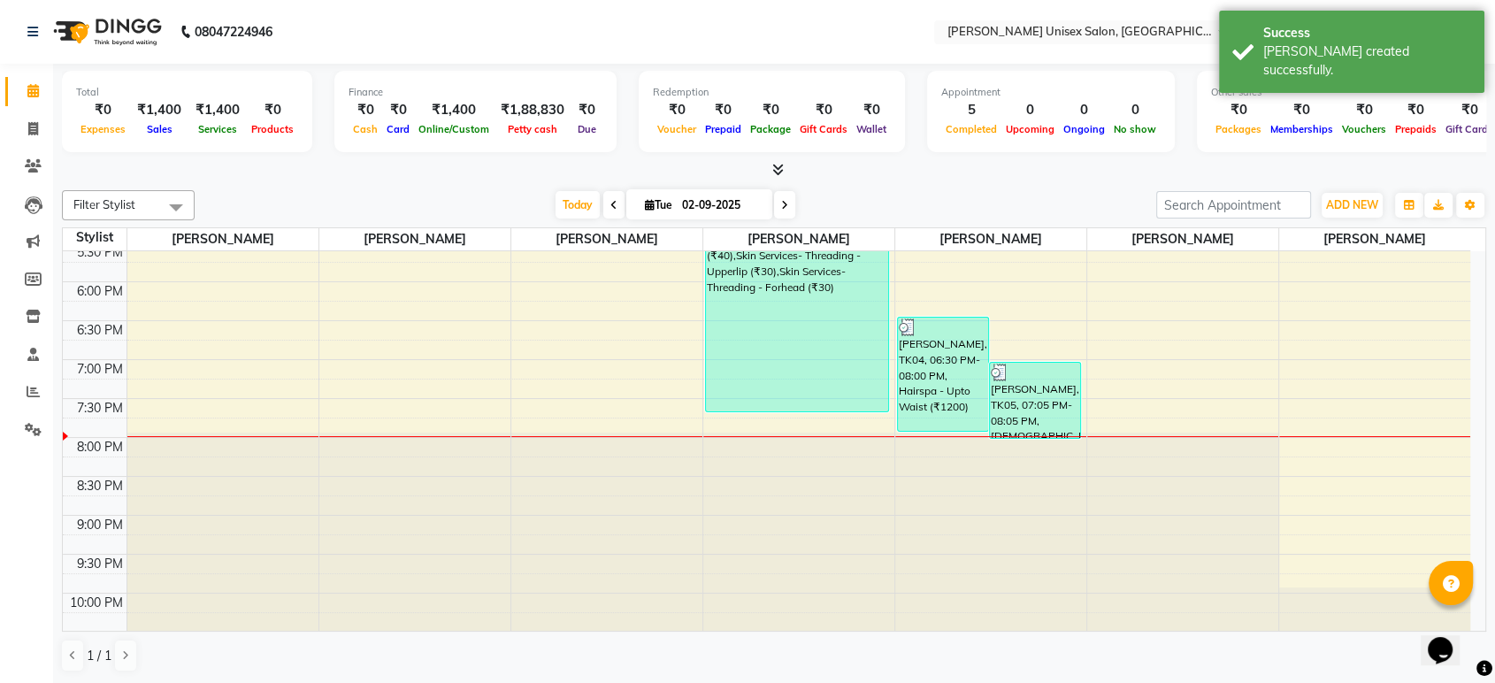
click at [311, 156] on div "Total ₹0 Expenses ₹1,400 Sales ₹1,400 Services ₹0 Products Finance ₹0 Cash ₹0 C…" at bounding box center [774, 114] width 1424 height 87
click at [311, 172] on div at bounding box center [774, 170] width 1424 height 19
